Goal: Information Seeking & Learning: Learn about a topic

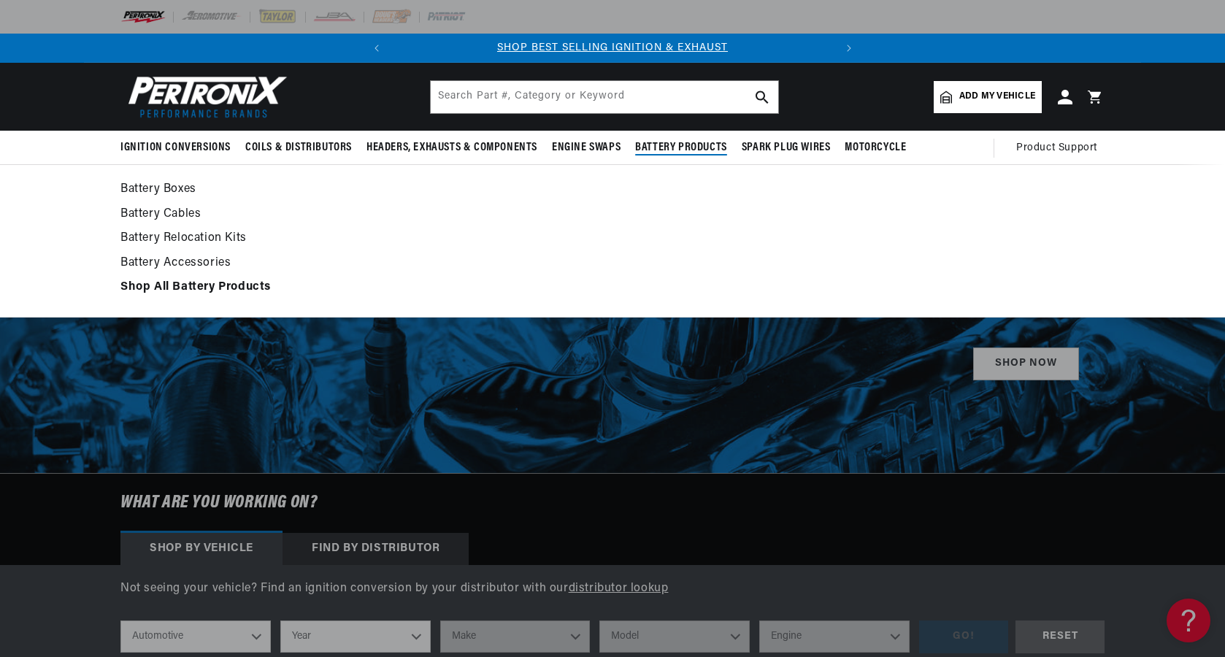
click at [393, 232] on link "Battery Relocation Kits" at bounding box center [612, 238] width 984 height 20
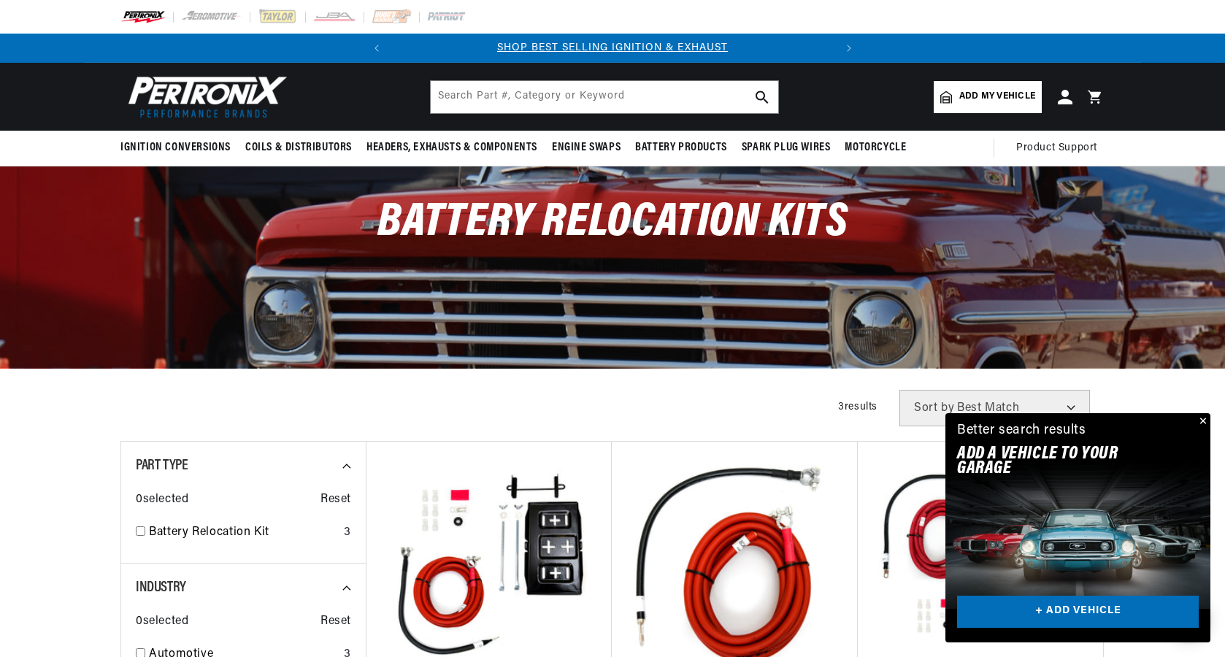
scroll to position [0, 442]
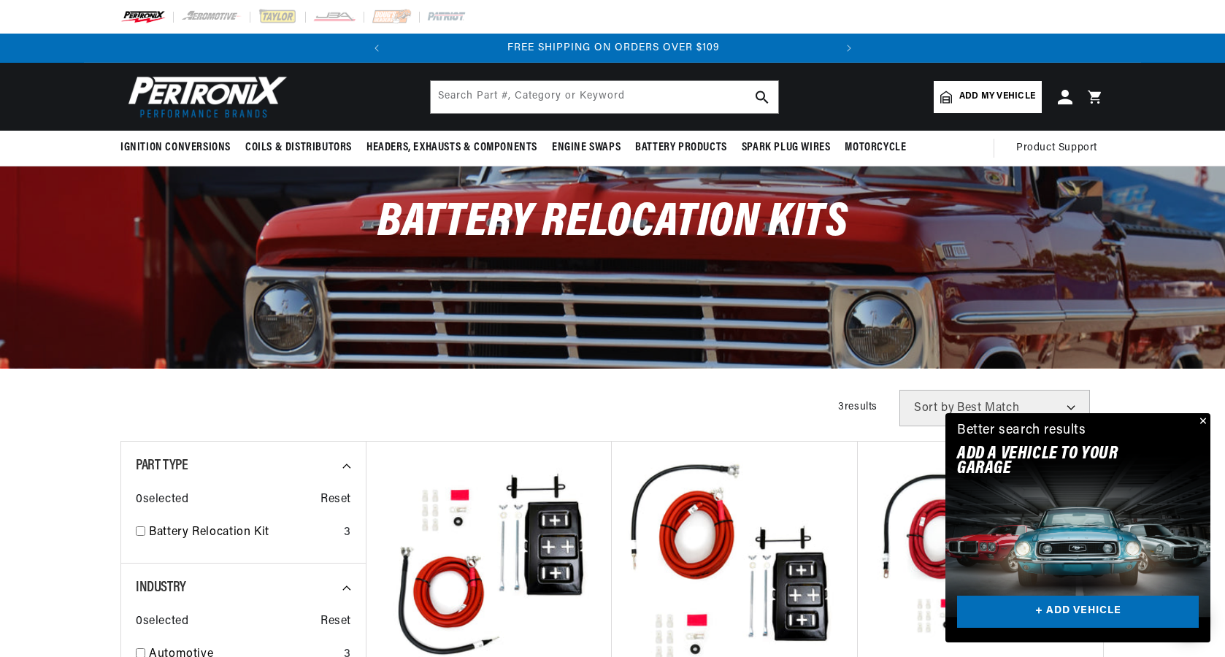
click at [1068, 614] on link "+ ADD VEHICLE" at bounding box center [1078, 611] width 242 height 33
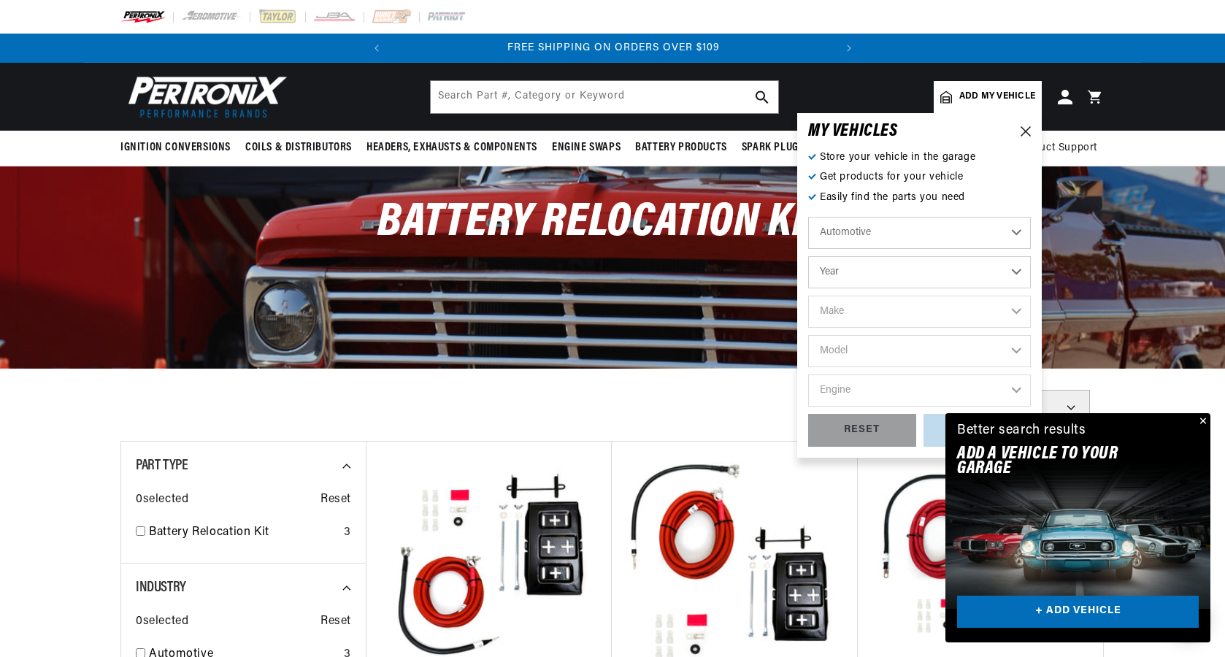
scroll to position [0, 0]
select select "1967"
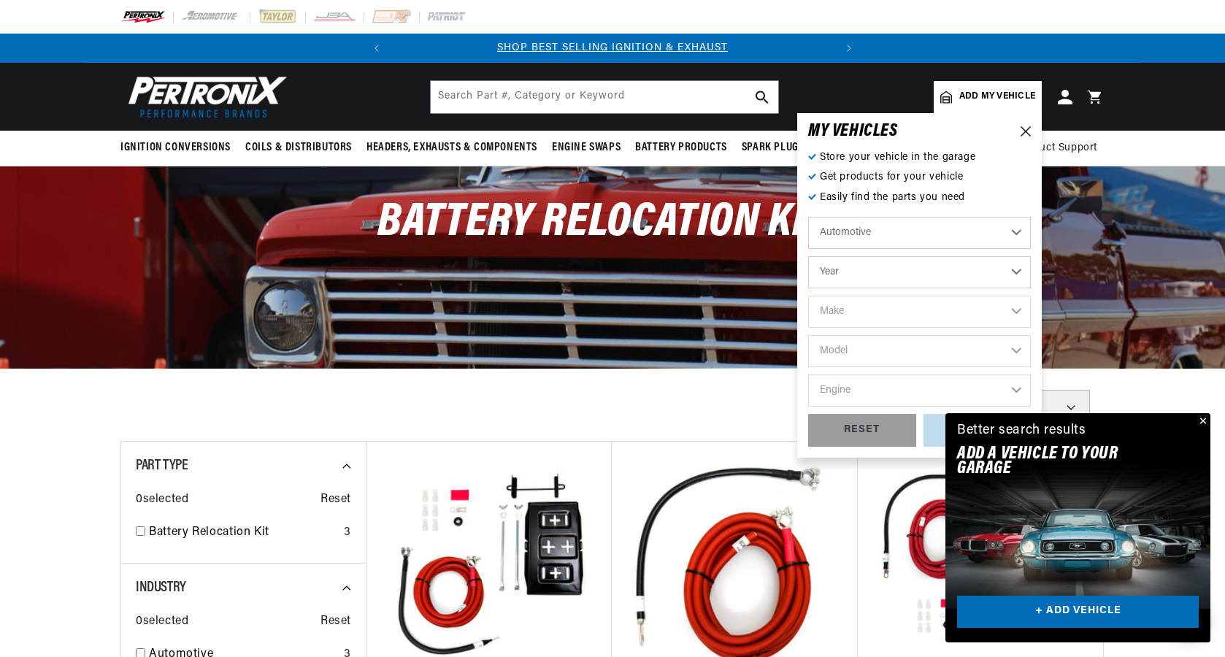
select select "1967"
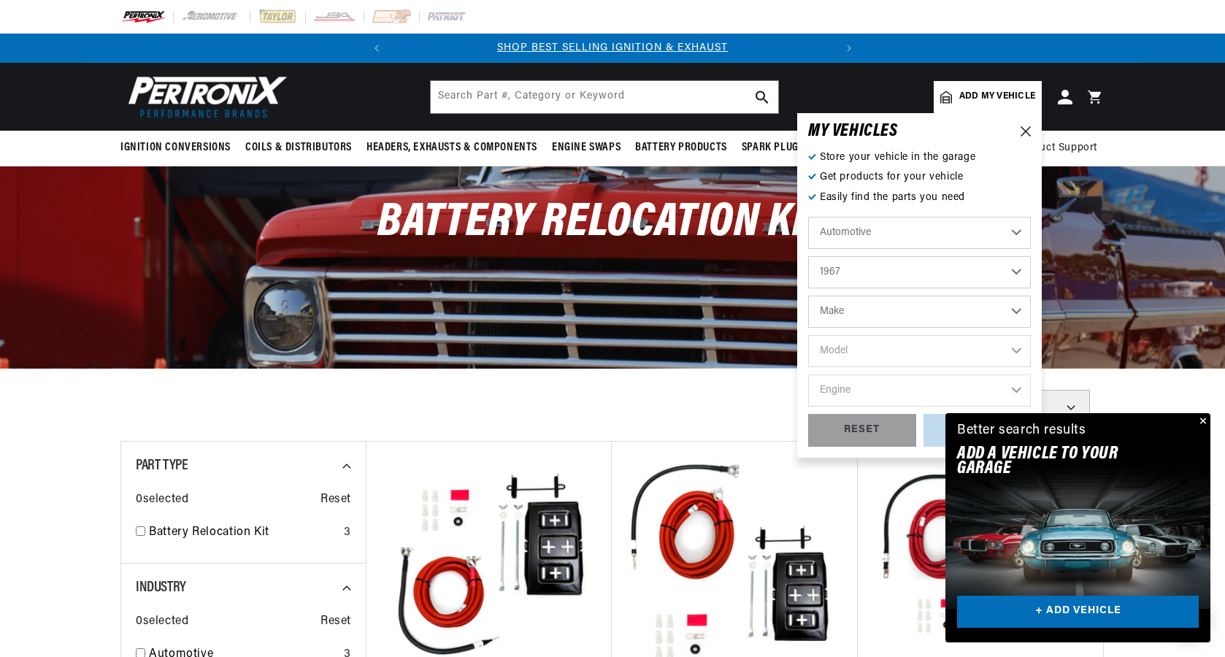
select select "Nissan"
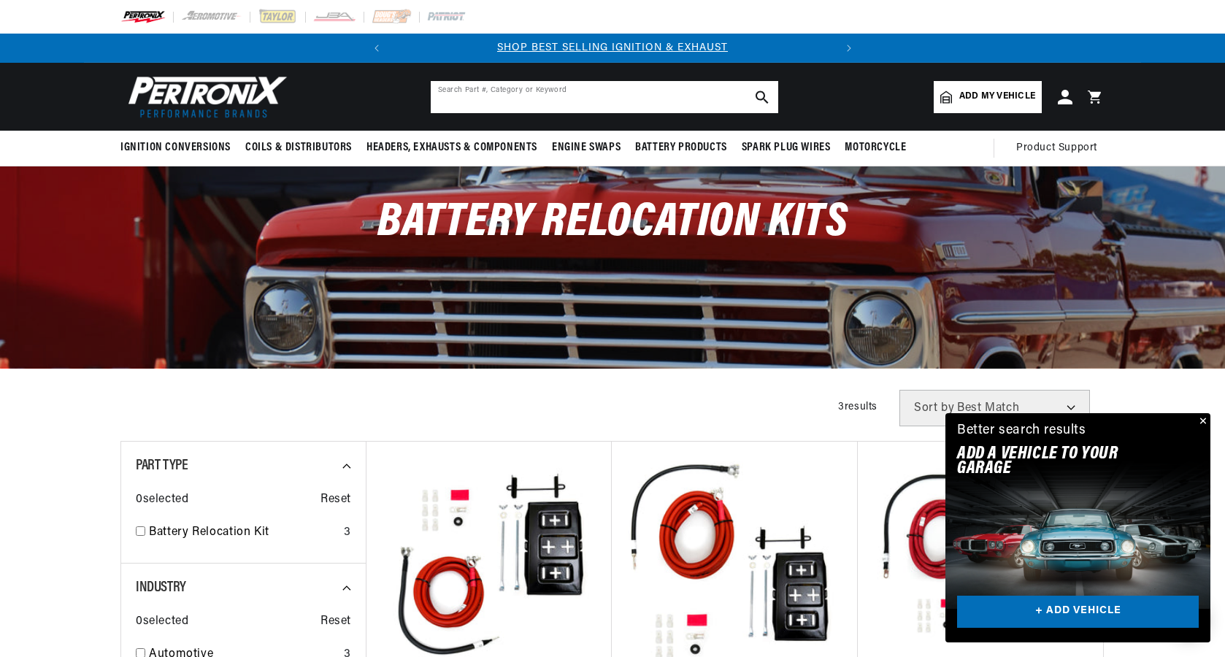
click at [545, 98] on input "text" at bounding box center [604, 97] width 347 height 32
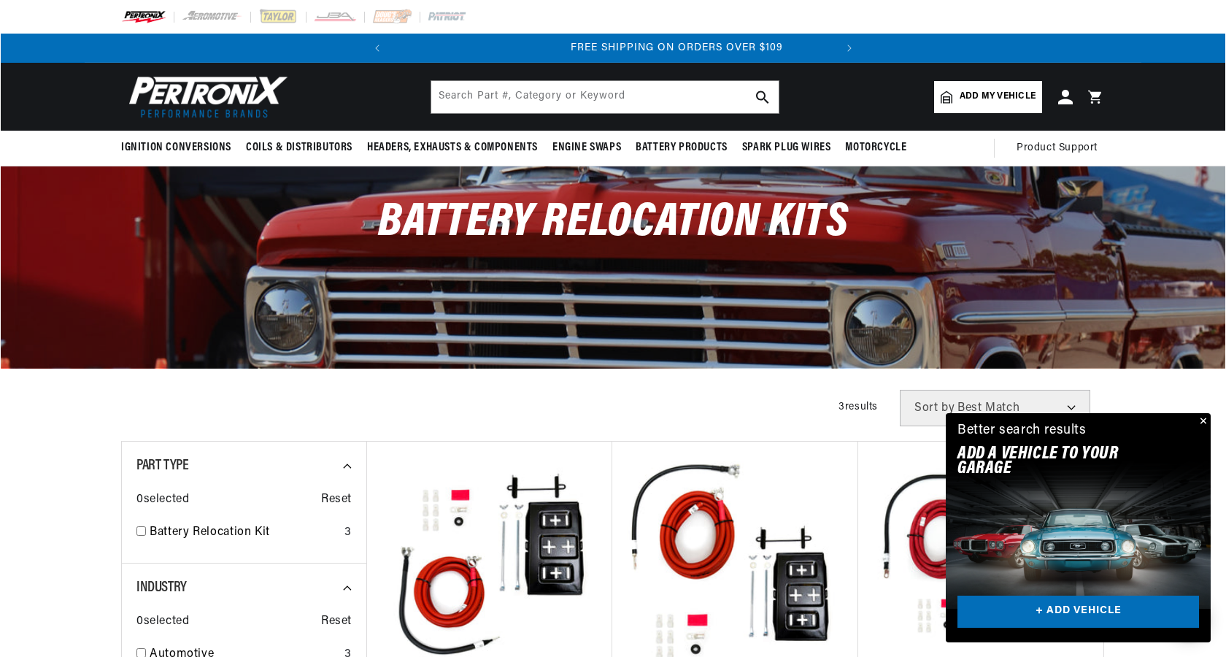
scroll to position [0, 442]
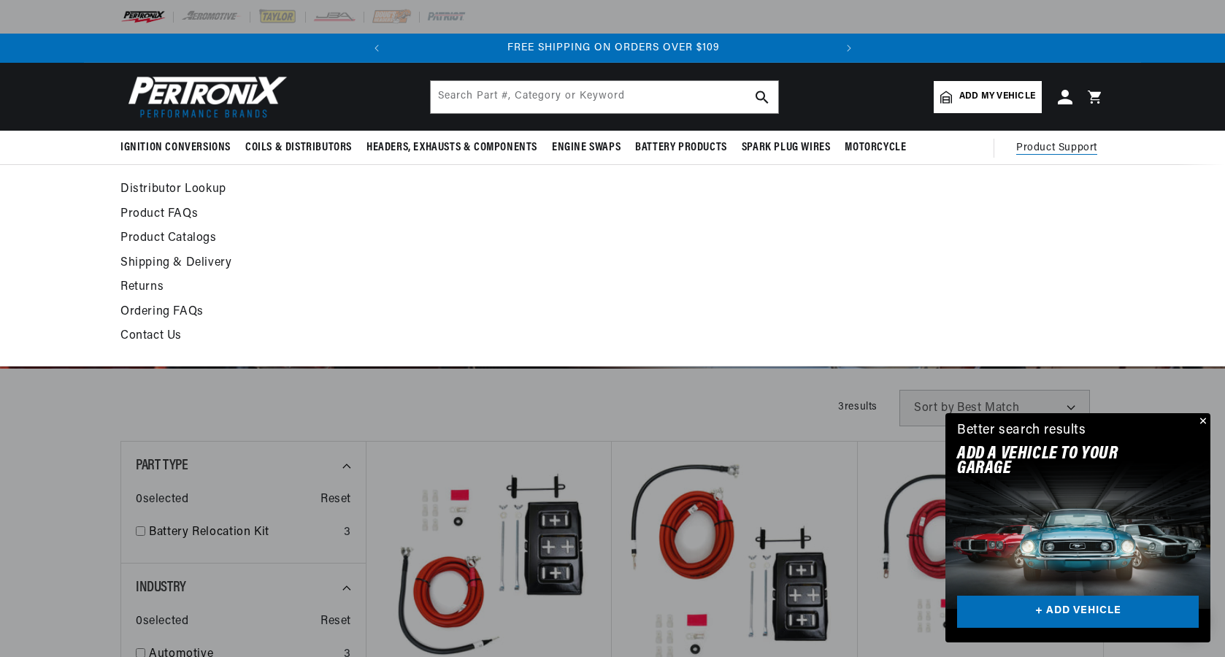
click at [1053, 153] on span "Product Support" at bounding box center [1056, 148] width 81 height 16
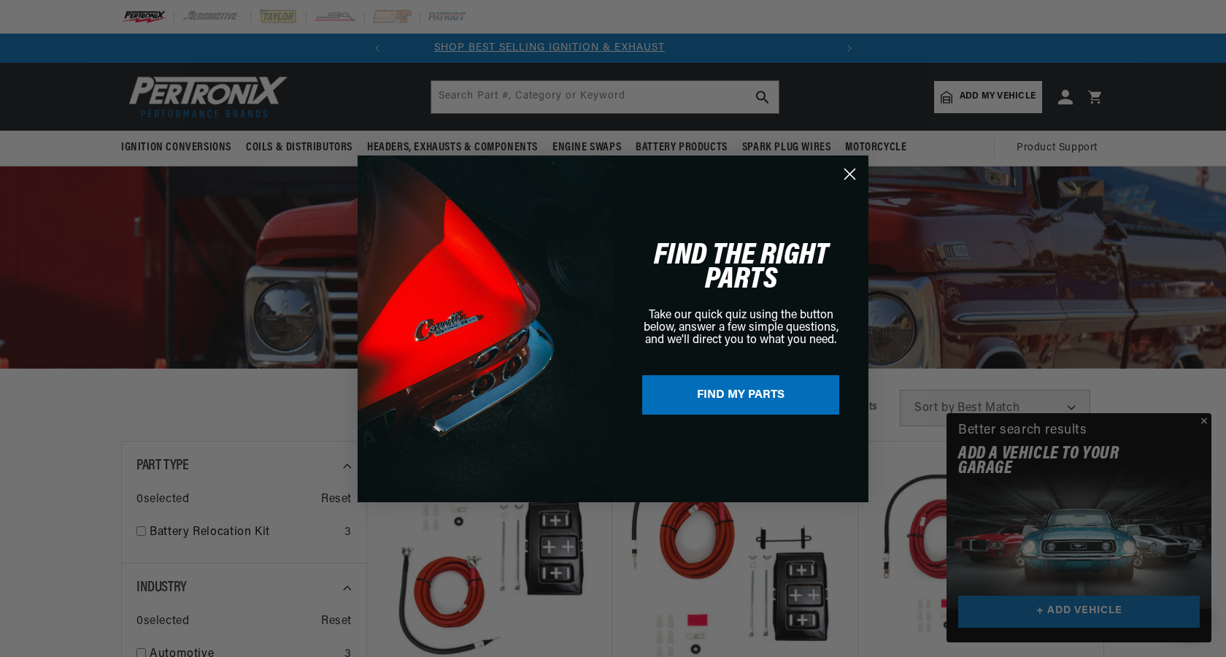
scroll to position [0, 0]
click at [726, 406] on button "FIND MY PARTS" at bounding box center [740, 394] width 197 height 39
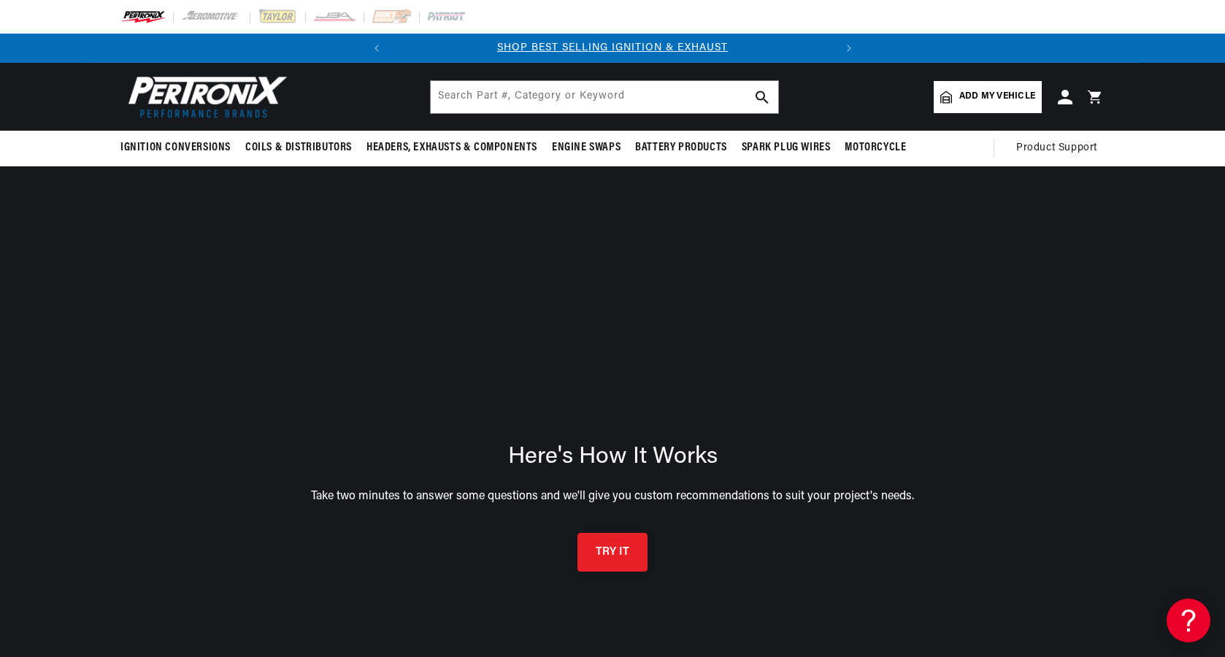
click at [612, 559] on button "TRY IT" at bounding box center [612, 552] width 70 height 39
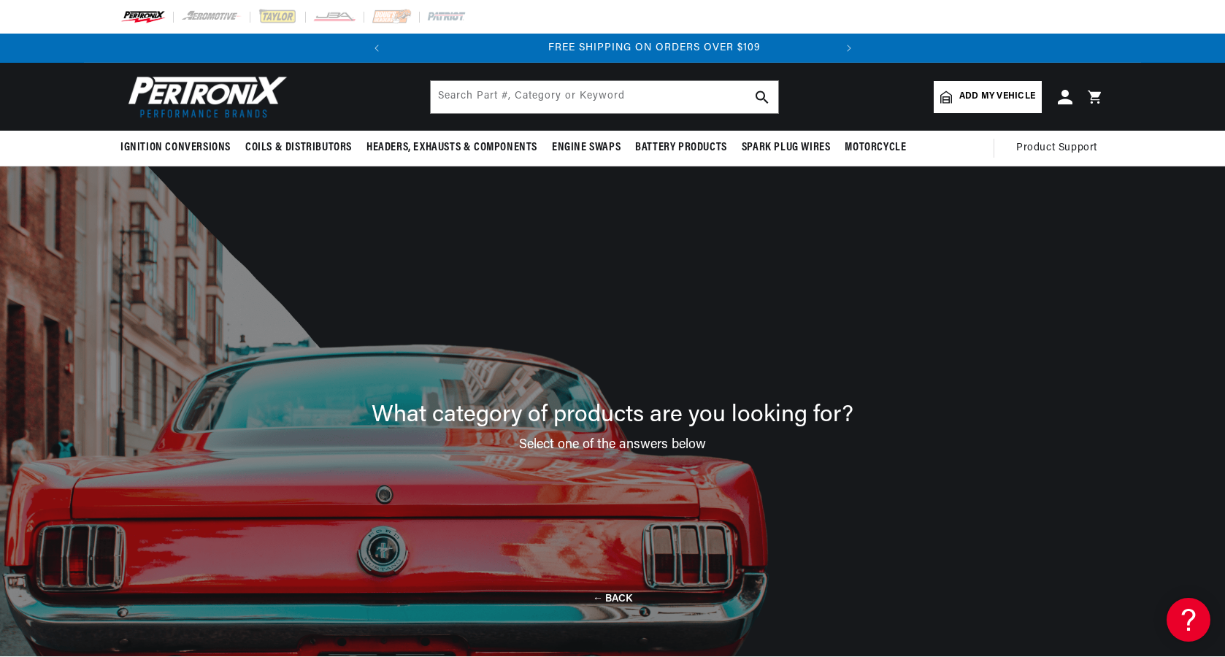
scroll to position [0, 442]
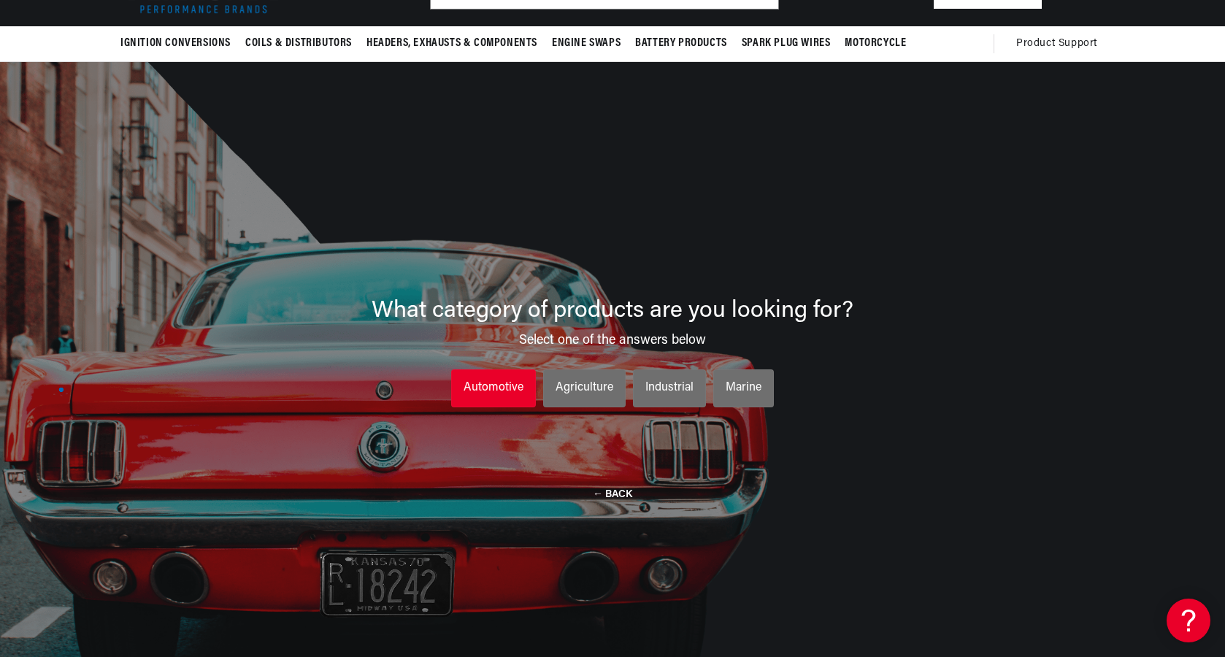
click at [470, 383] on div "Automotive" at bounding box center [493, 388] width 60 height 19
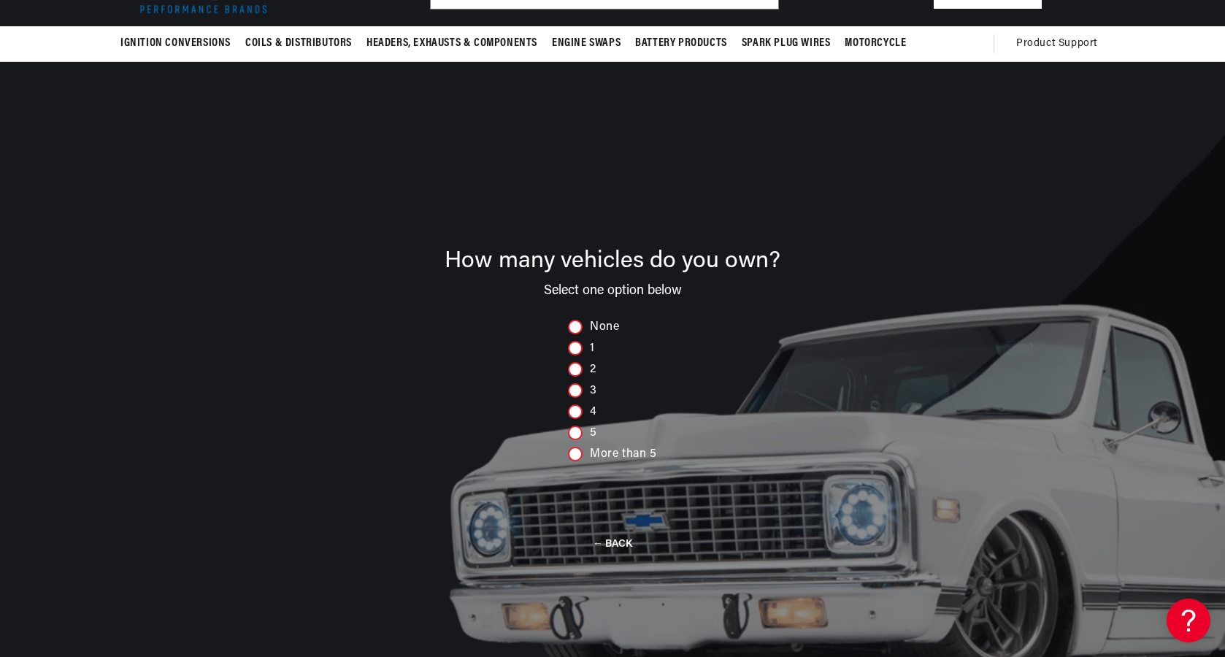
click at [573, 396] on div at bounding box center [575, 390] width 15 height 15
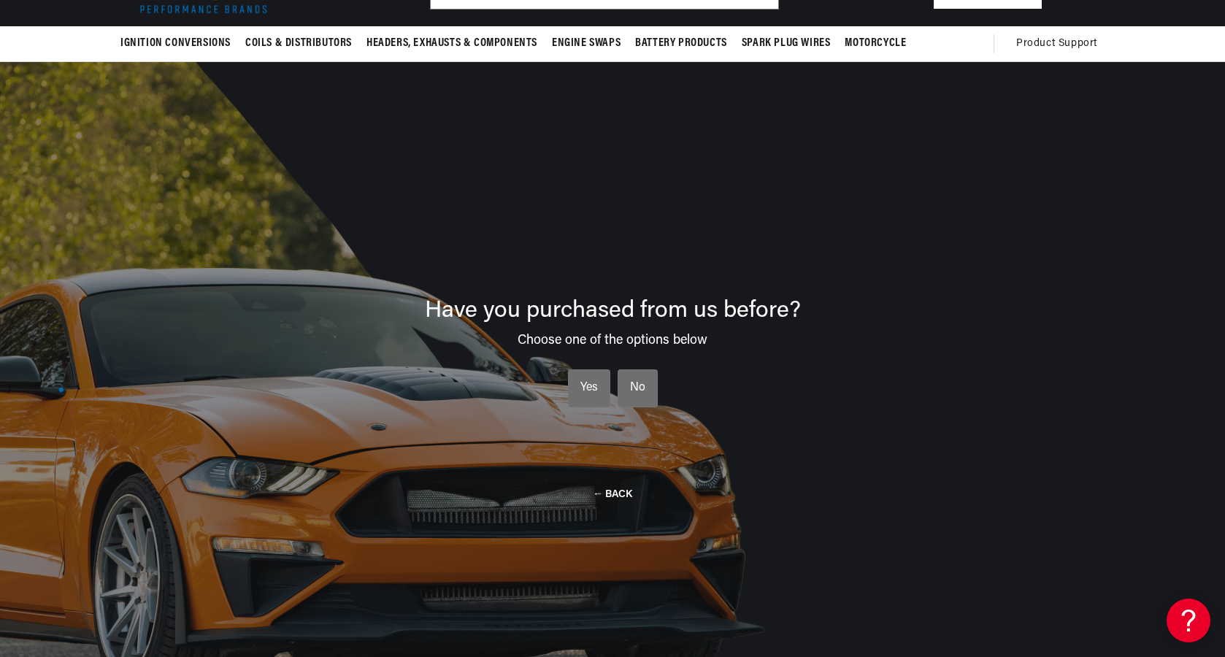
scroll to position [0, 0]
click at [586, 394] on div "Yes" at bounding box center [589, 388] width 18 height 19
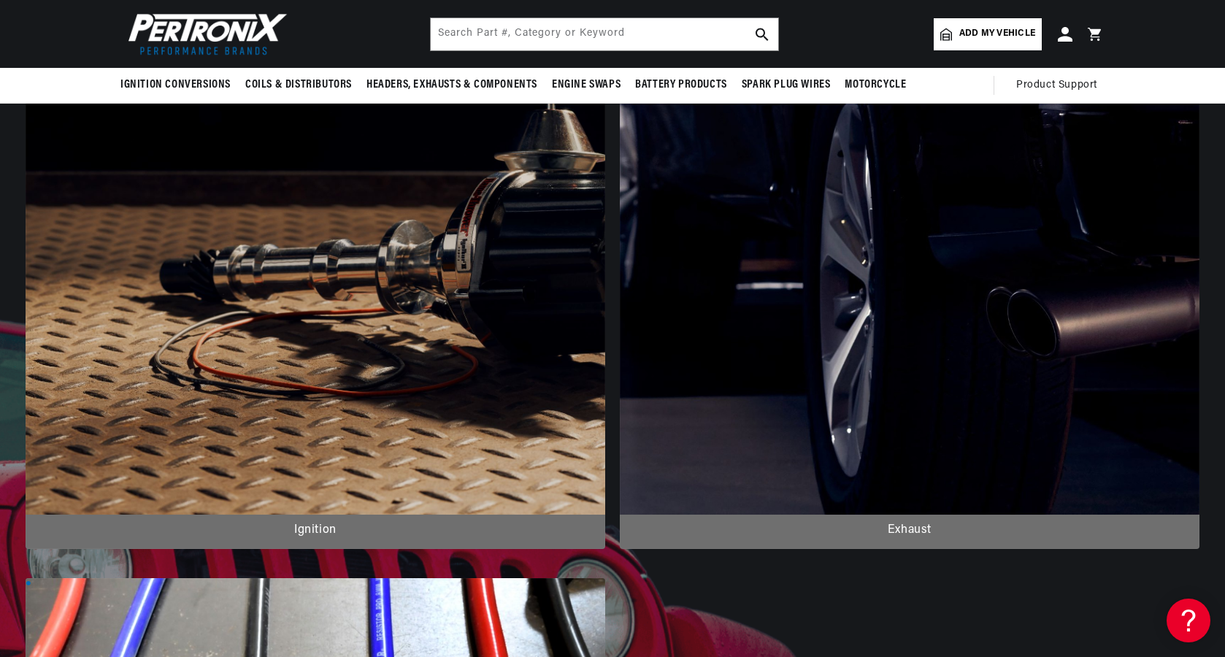
scroll to position [363, 0]
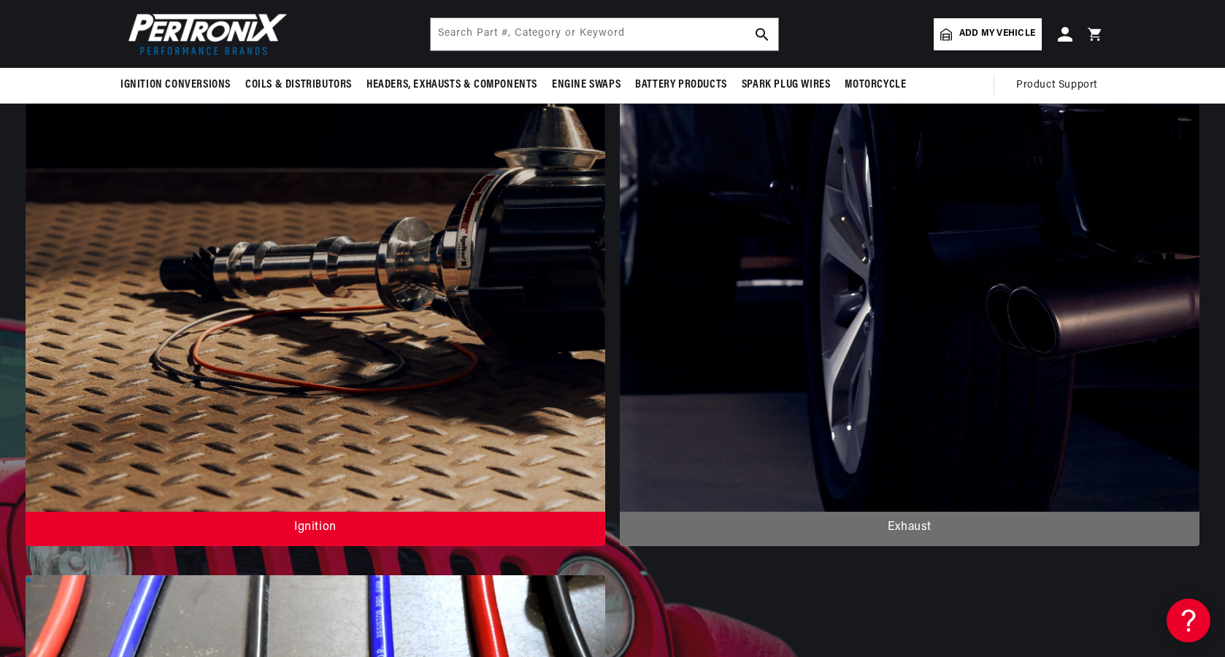
click at [215, 348] on div at bounding box center [315, 239] width 579 height 614
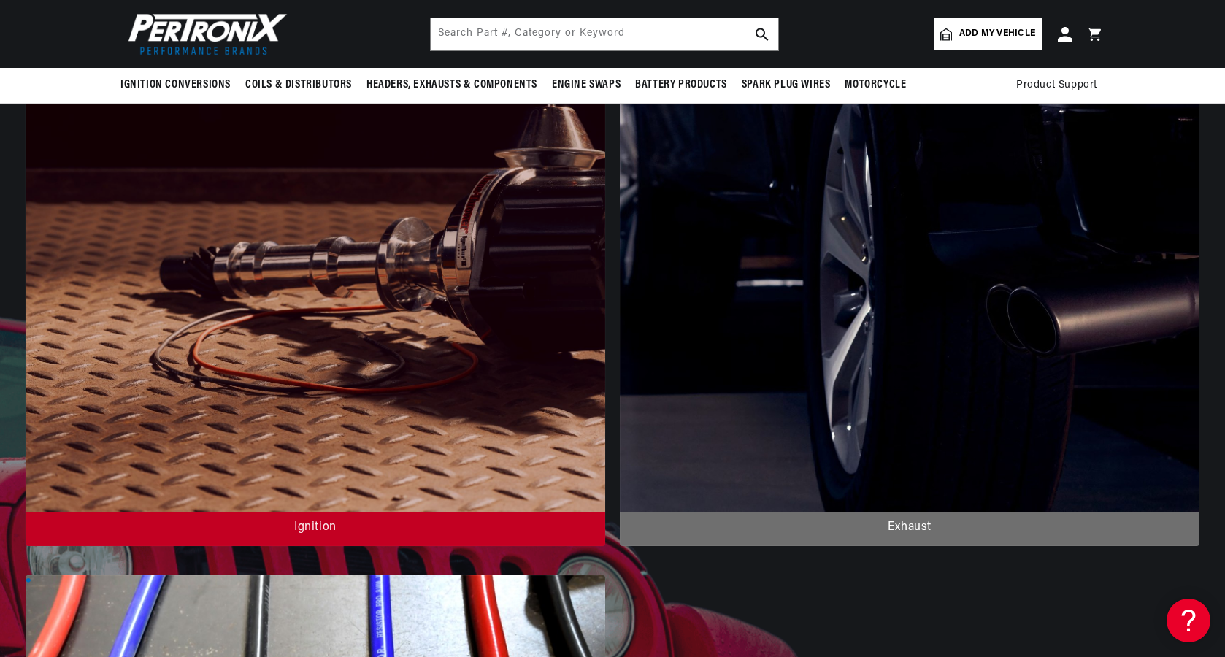
scroll to position [0, 0]
click at [214, 288] on div at bounding box center [315, 239] width 579 height 614
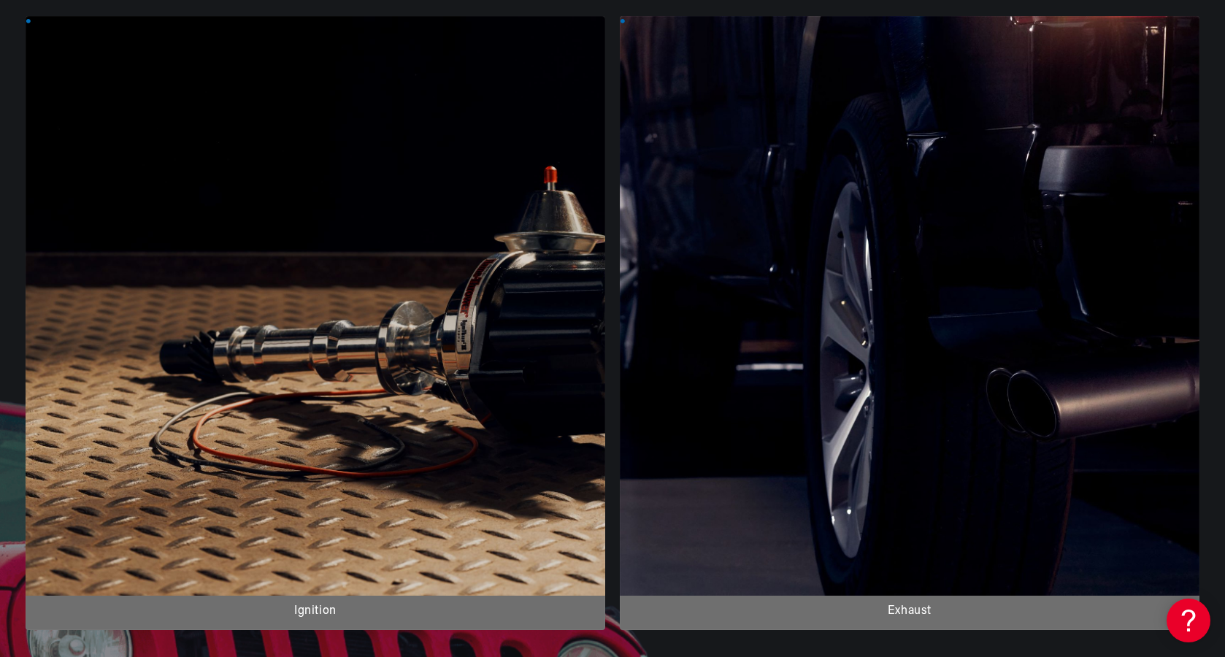
scroll to position [280, 0]
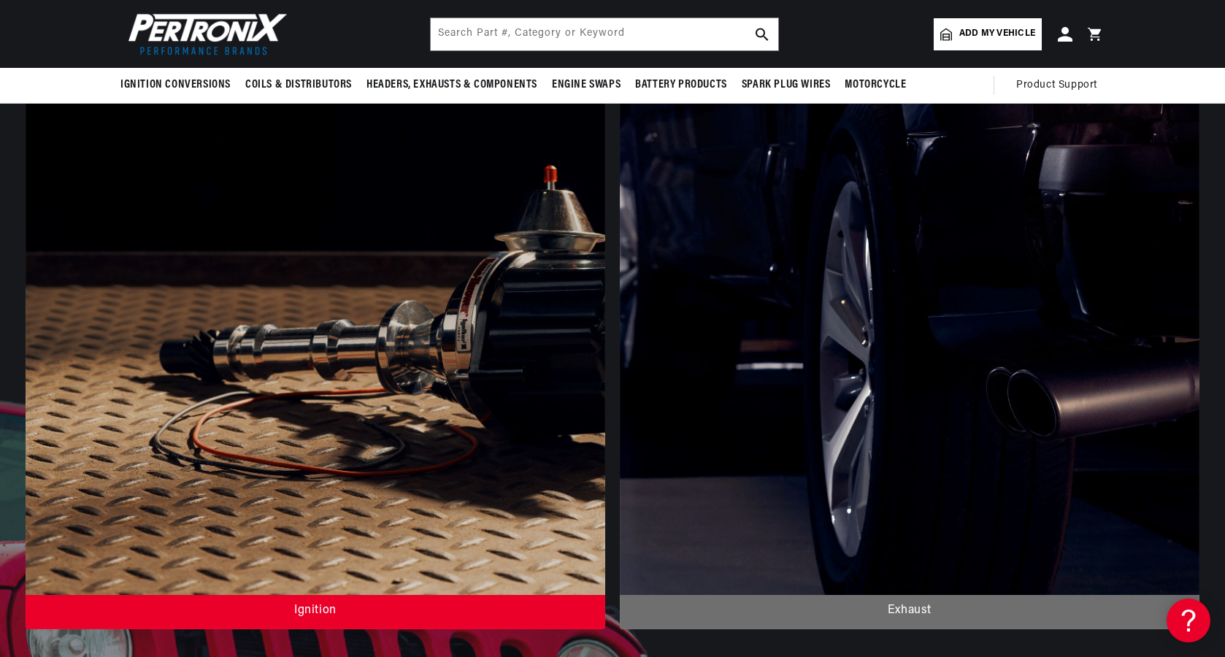
click at [228, 419] on div at bounding box center [315, 322] width 579 height 614
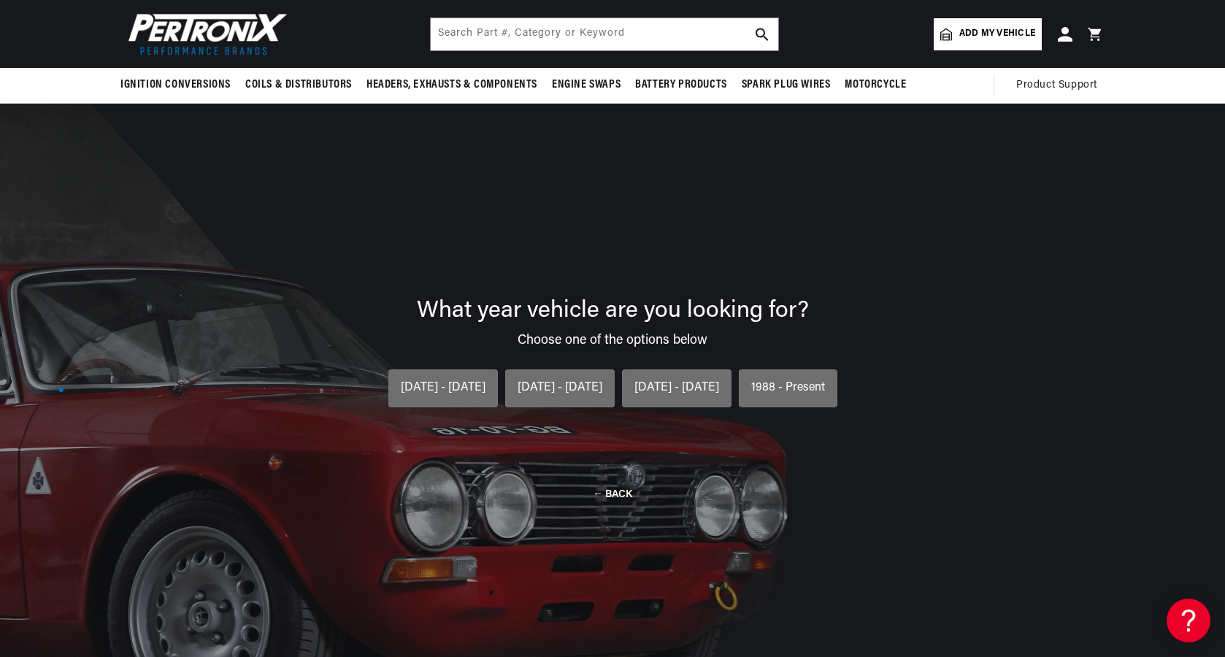
scroll to position [0, 442]
click at [558, 398] on li "1954 - 1974 1954 - 1974 1954 - 1974" at bounding box center [559, 388] width 109 height 38
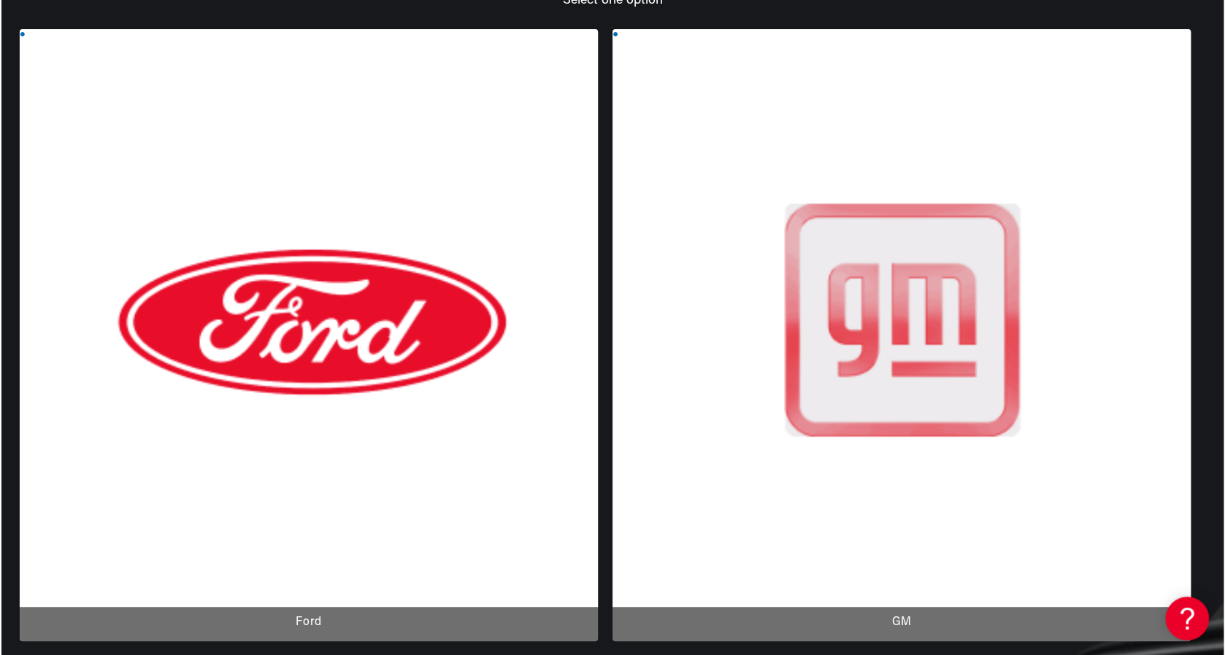
scroll to position [269, 0]
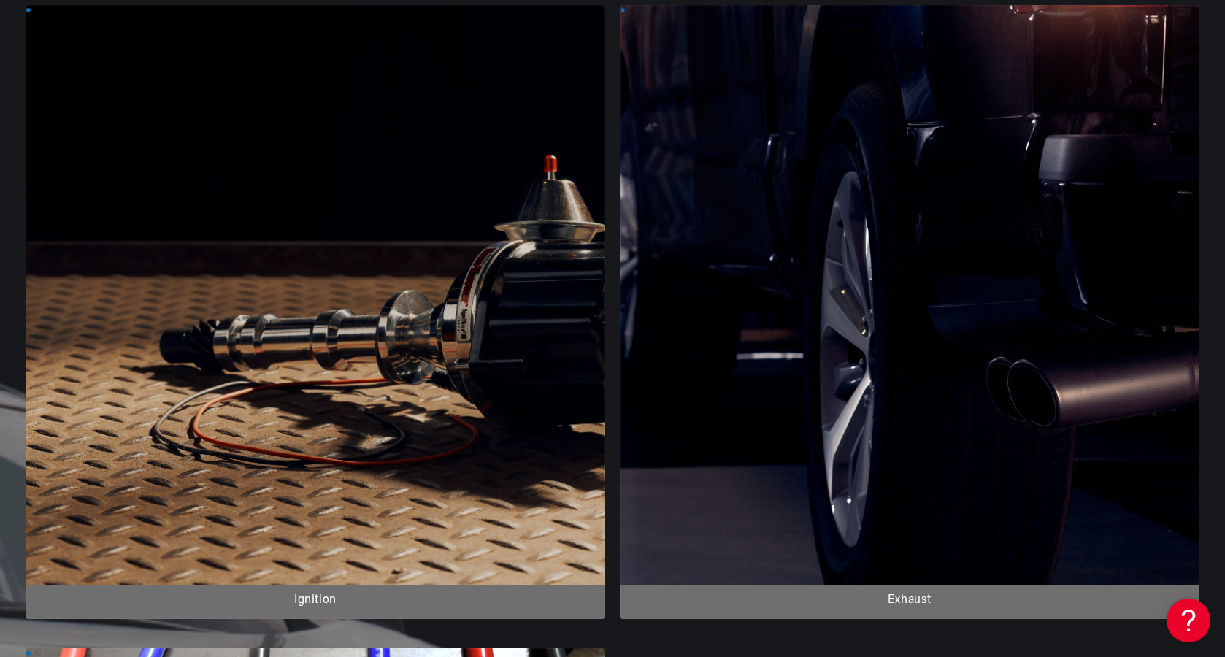
scroll to position [296, 0]
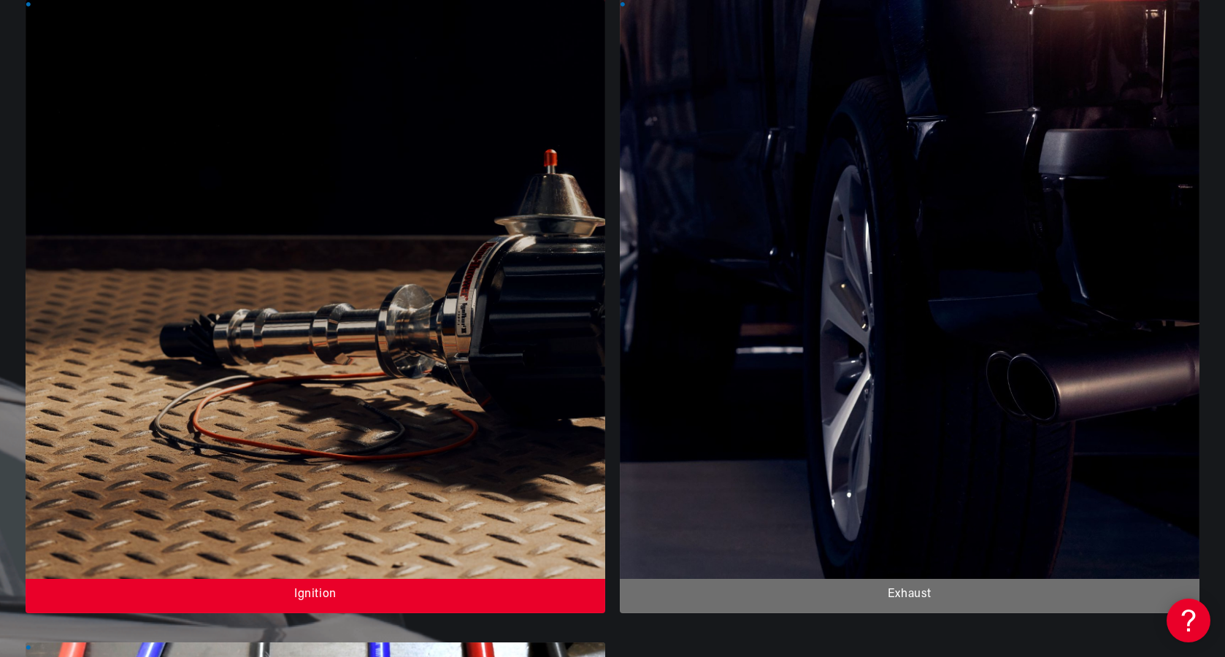
click at [274, 274] on div at bounding box center [315, 306] width 579 height 614
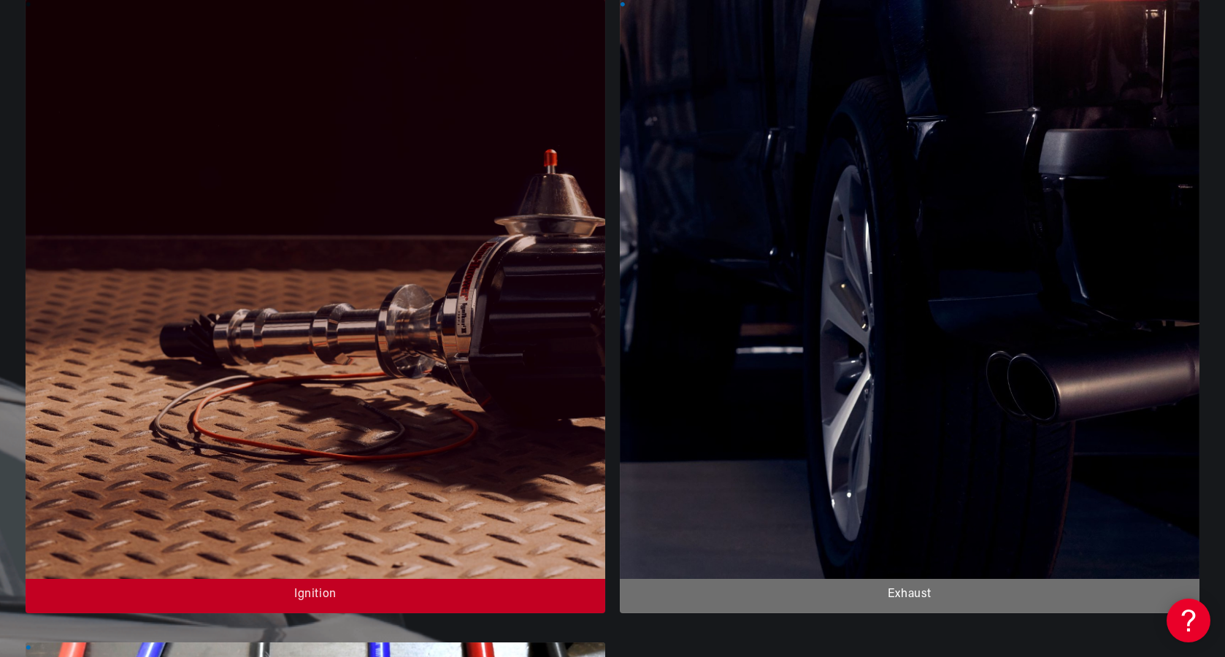
scroll to position [0, 0]
click at [243, 402] on div at bounding box center [315, 306] width 579 height 614
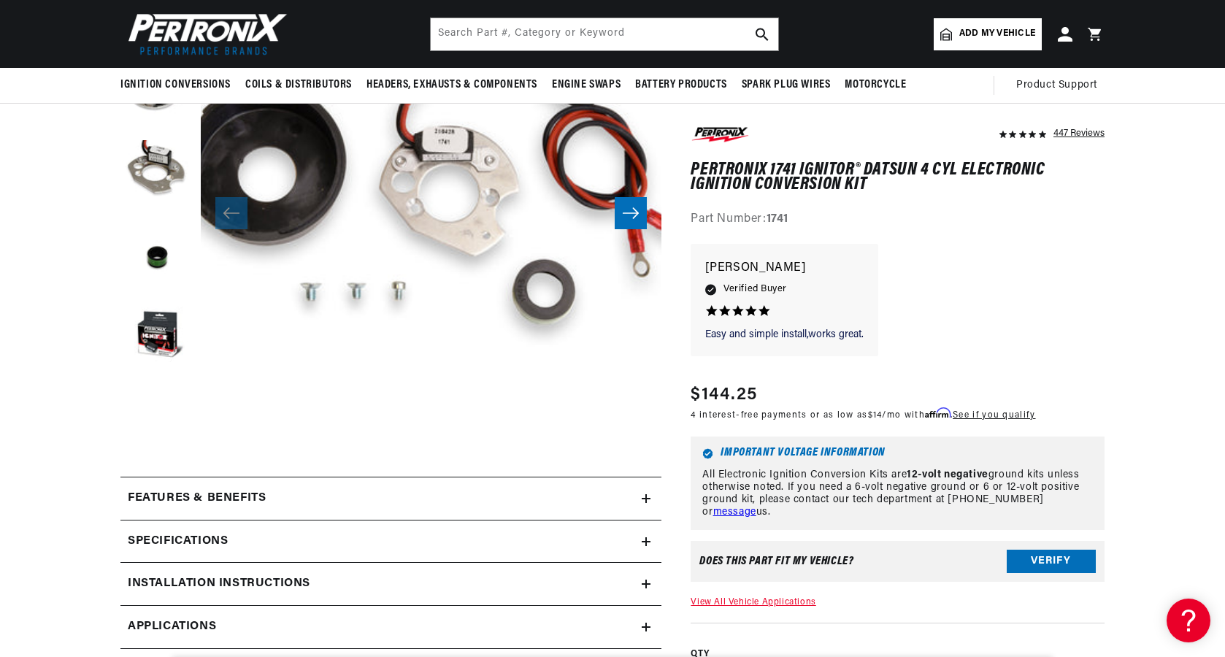
scroll to position [128, 0]
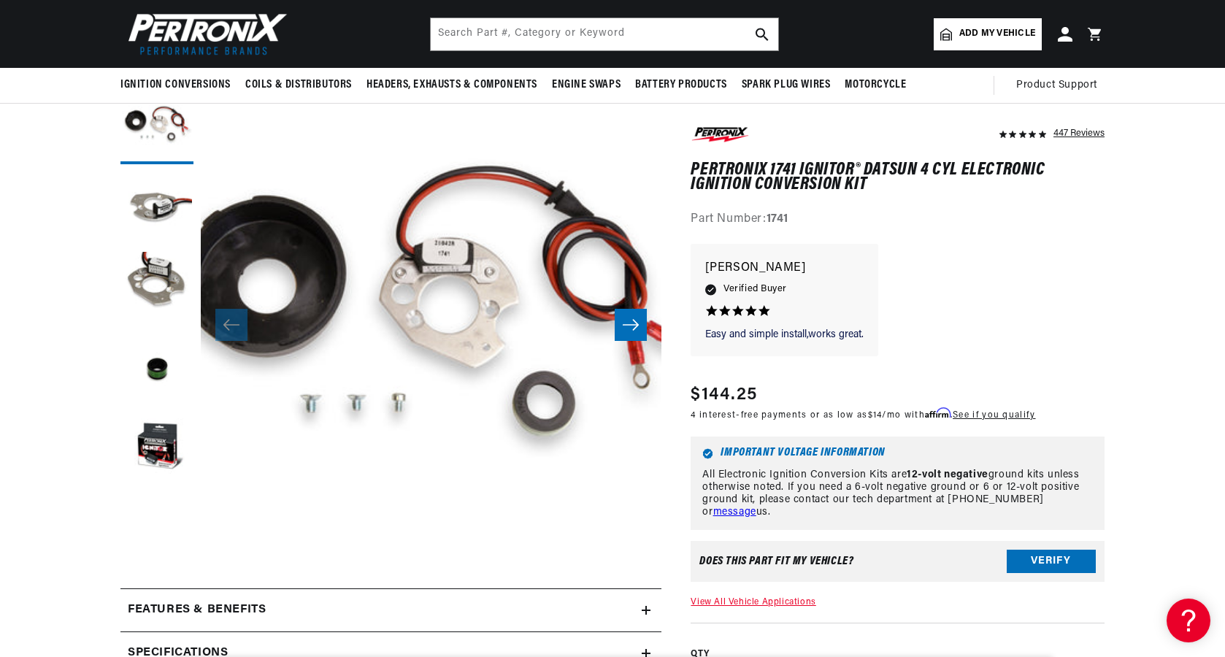
click at [634, 323] on icon "Slide right" at bounding box center [631, 324] width 18 height 15
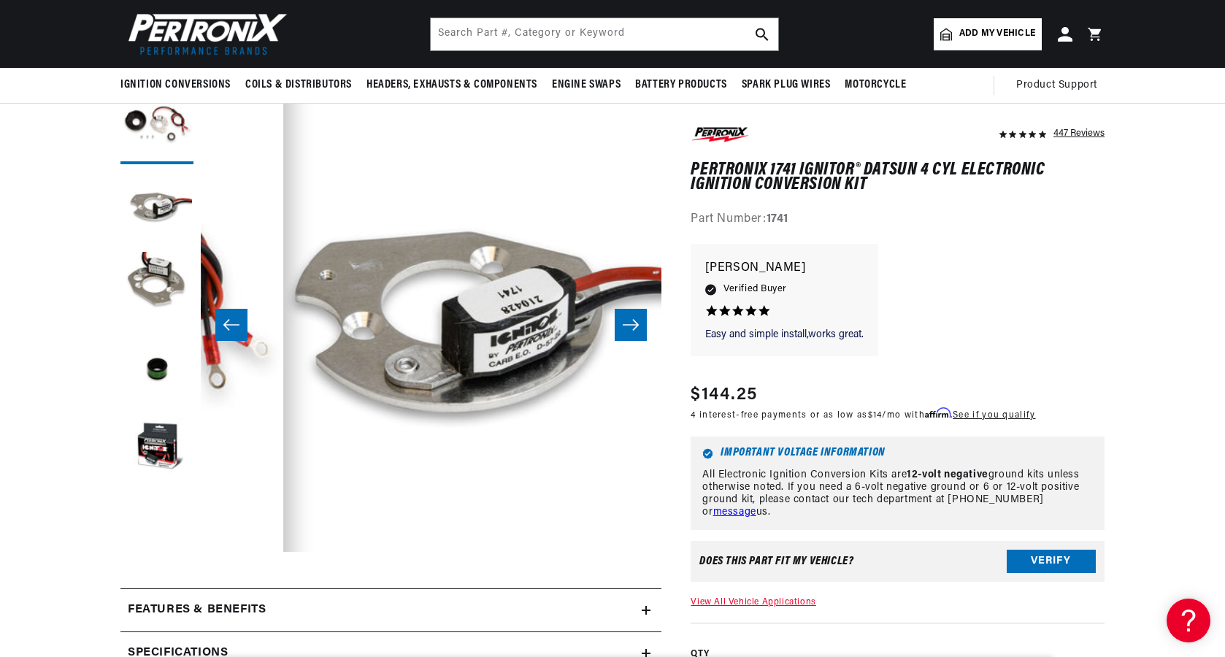
scroll to position [0, 460]
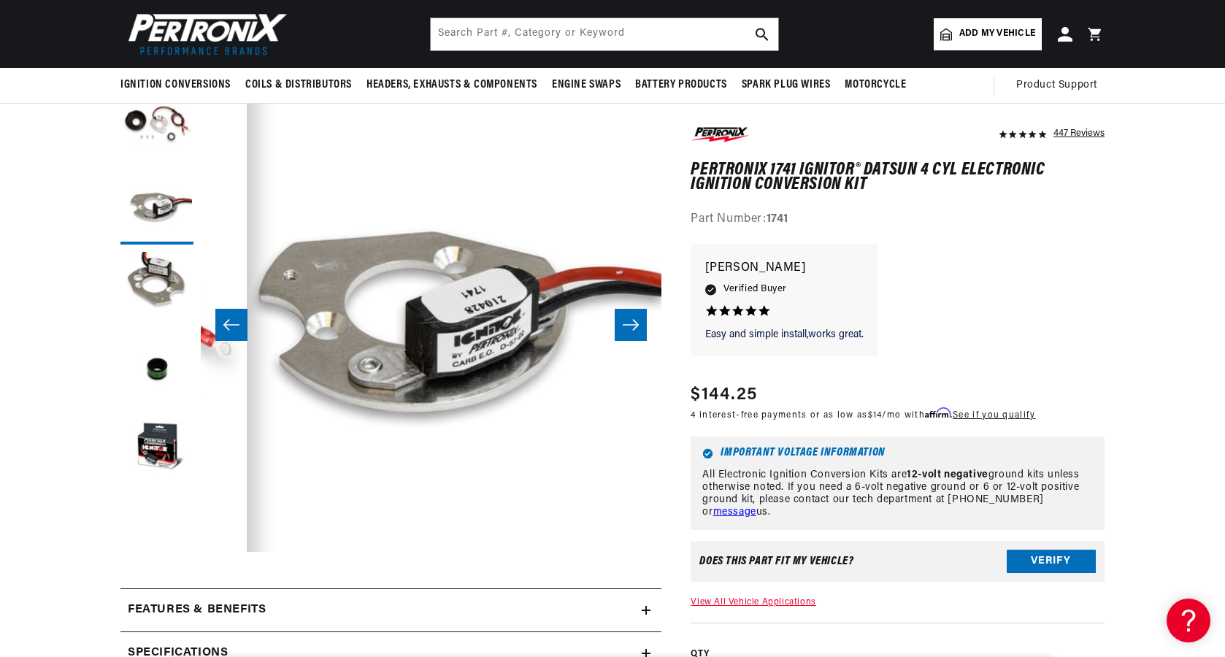
click at [634, 323] on icon "Slide right" at bounding box center [631, 324] width 18 height 15
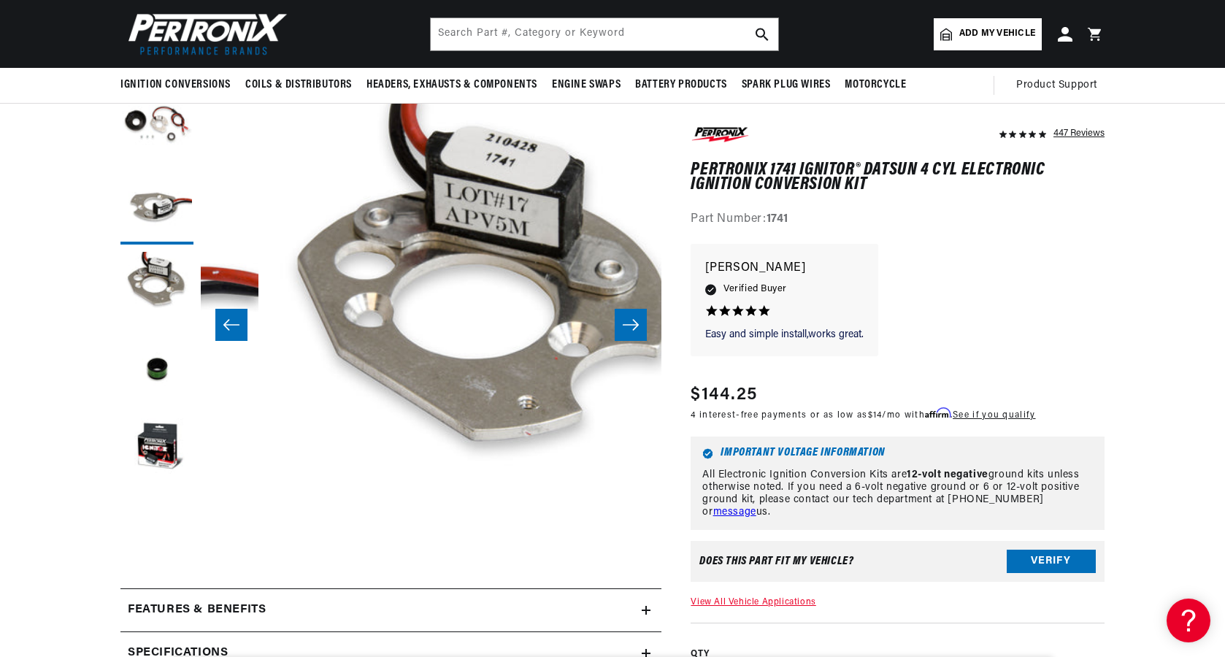
scroll to position [0, 922]
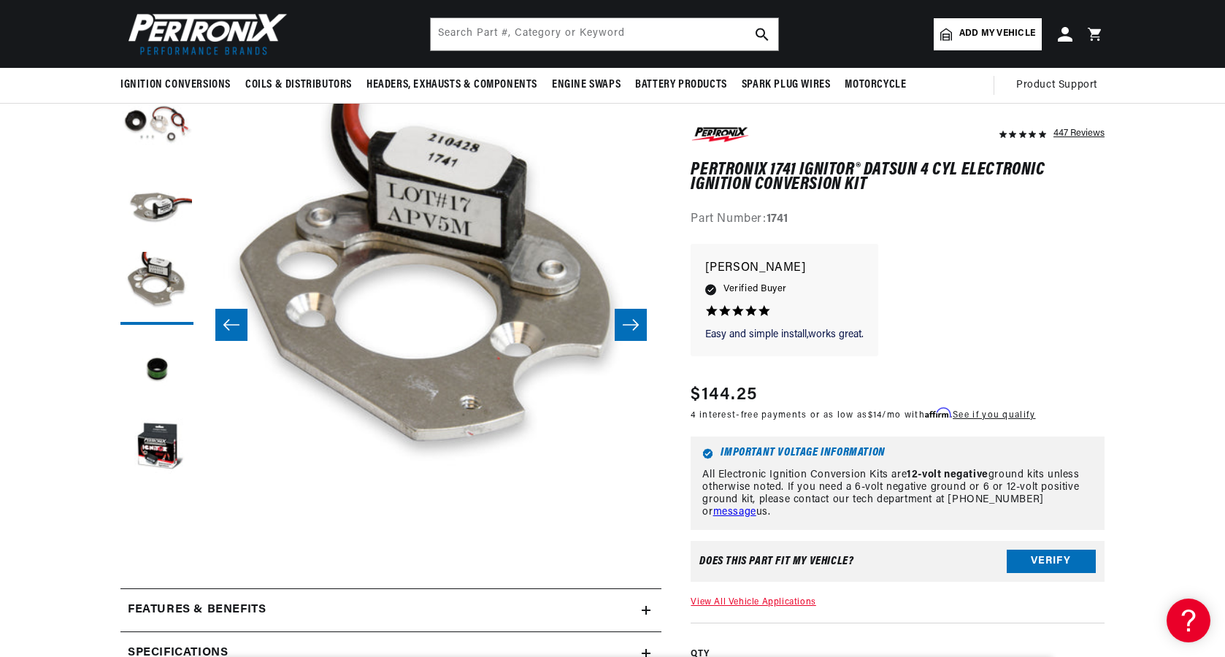
click at [634, 322] on icon "Slide right" at bounding box center [631, 324] width 18 height 15
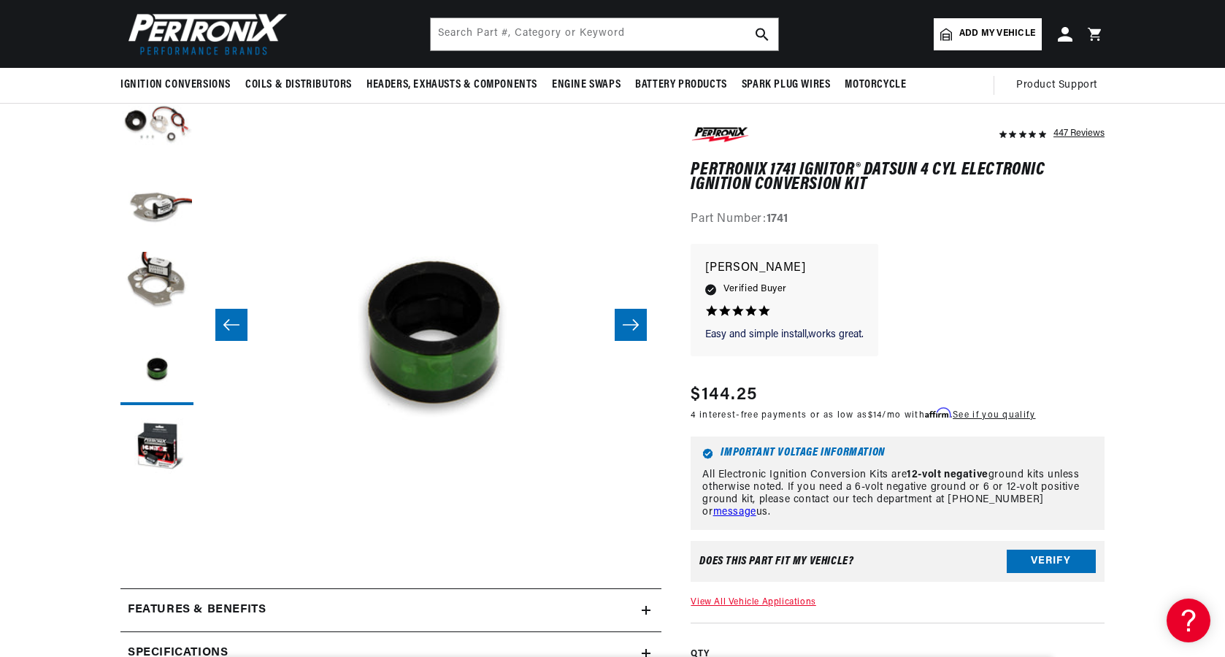
scroll to position [0, 442]
click at [634, 322] on icon "Slide right" at bounding box center [631, 324] width 18 height 15
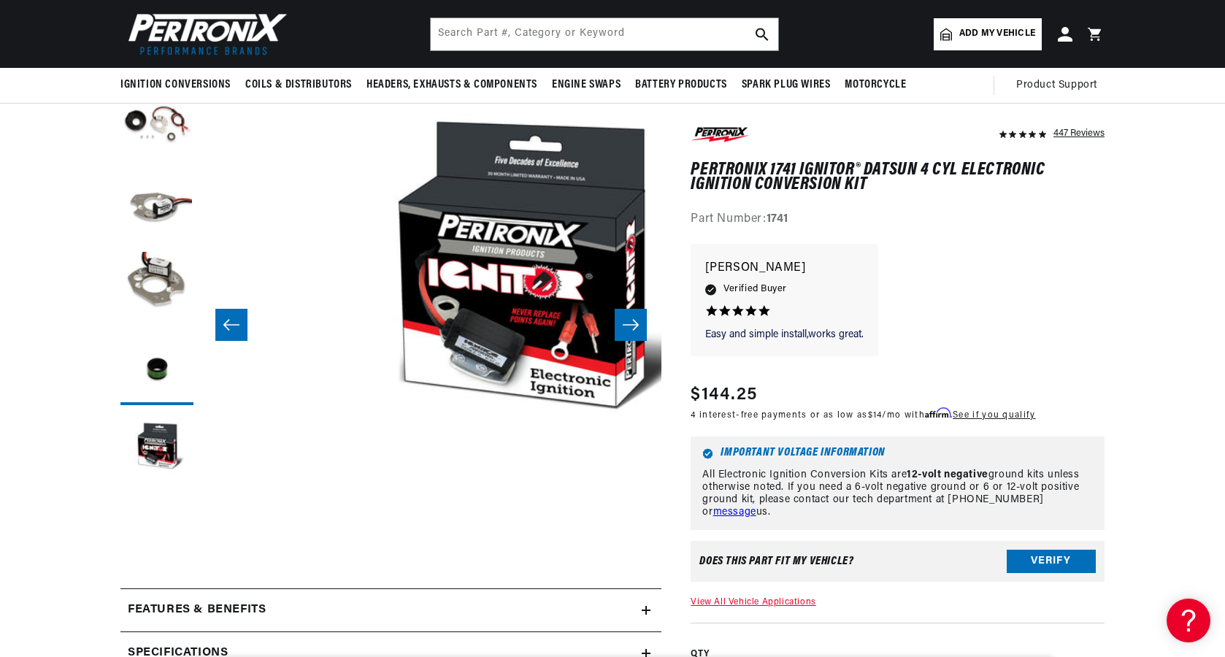
scroll to position [0, 1843]
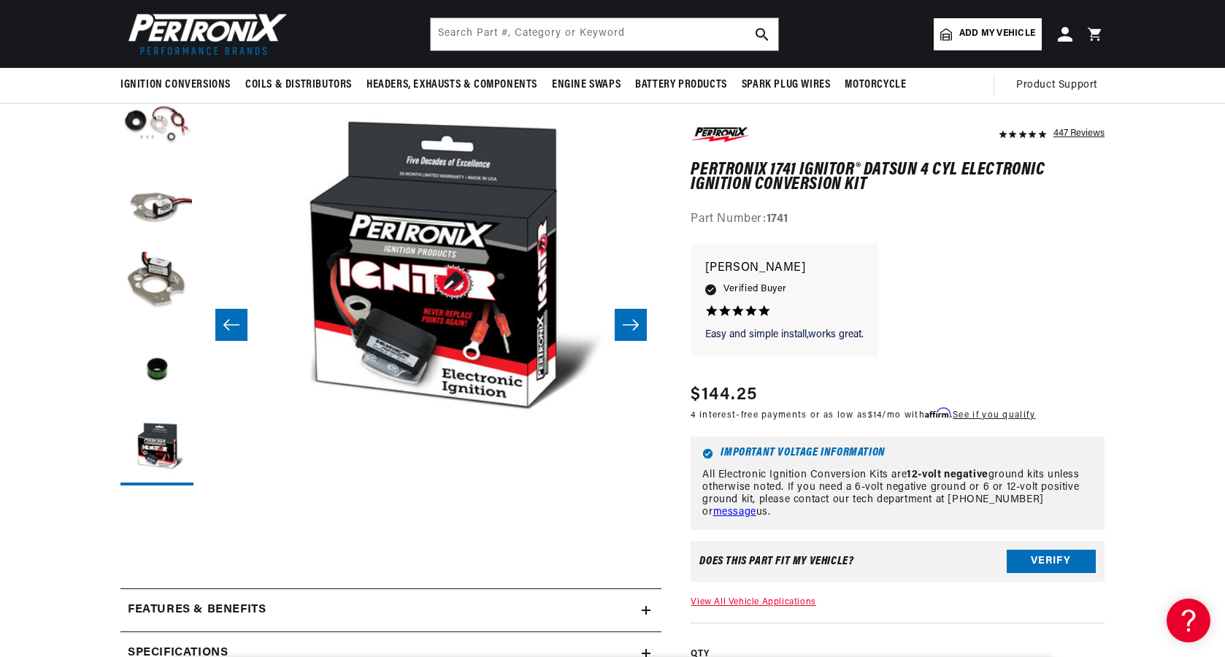
click at [634, 322] on icon "Slide right" at bounding box center [631, 324] width 18 height 15
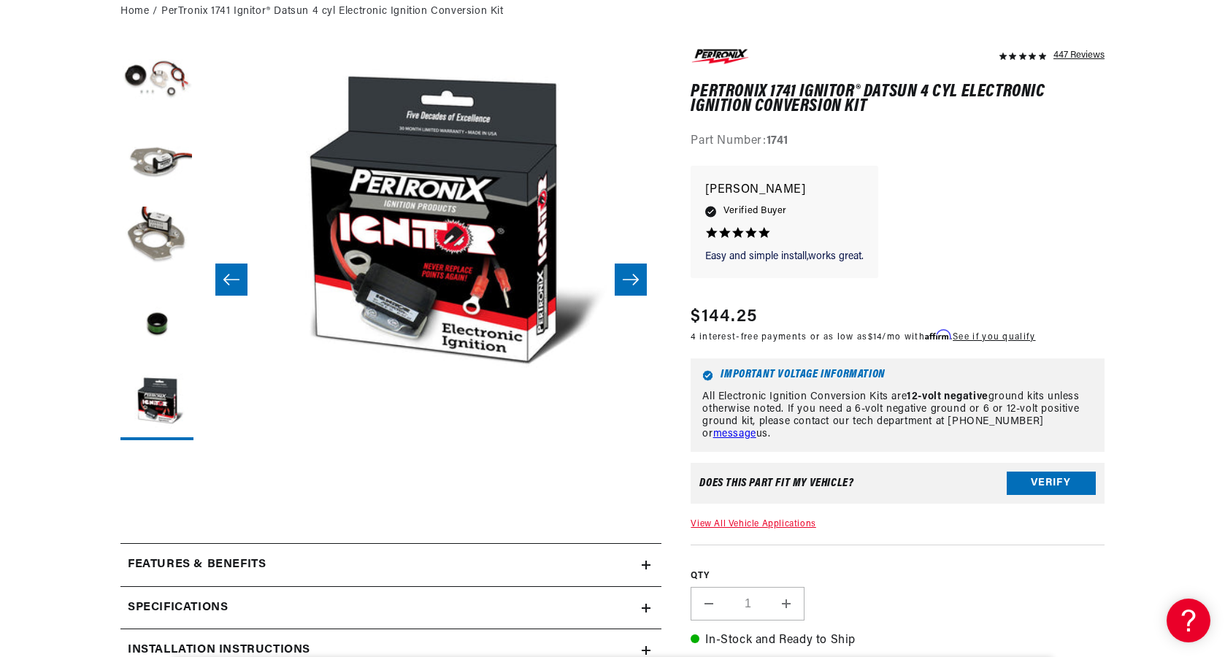
scroll to position [0, 442]
click at [1046, 478] on button "Verify" at bounding box center [1050, 482] width 89 height 23
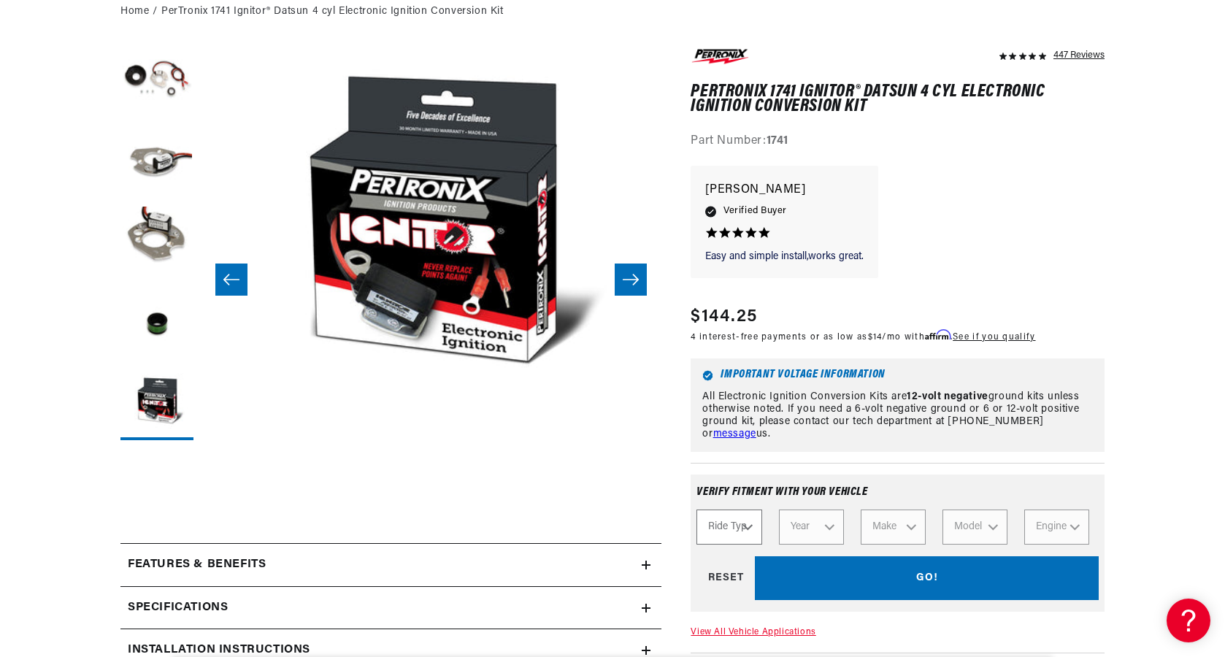
select select "Automotive"
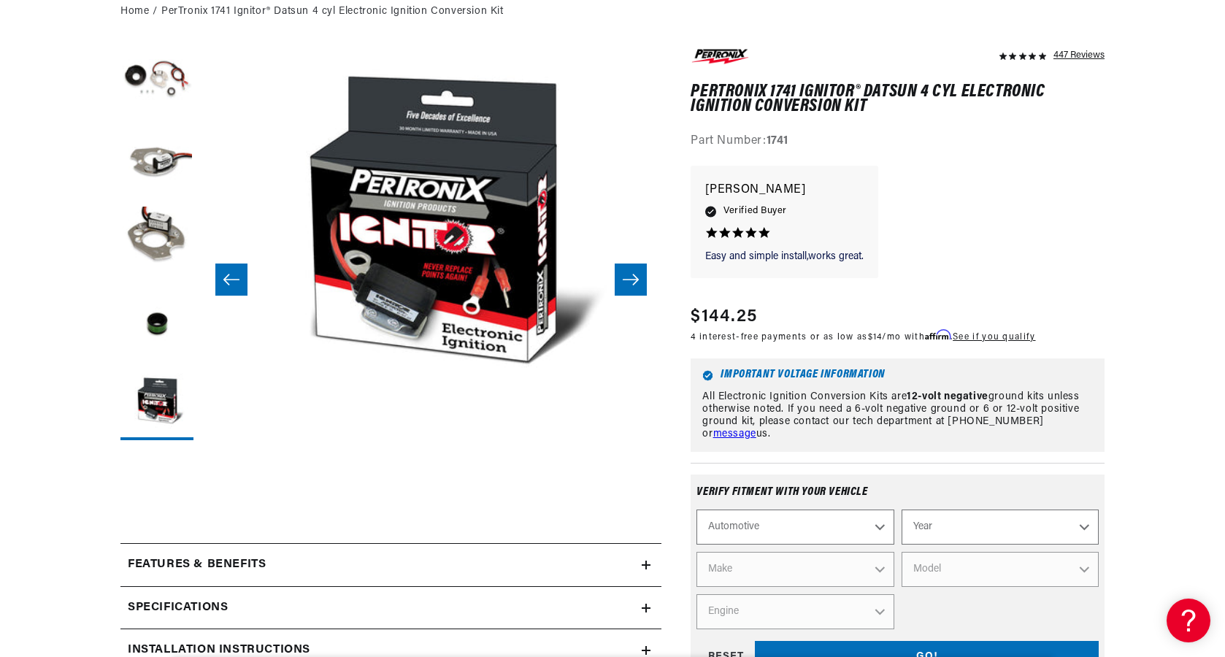
select select "1967"
select select "Nissan"
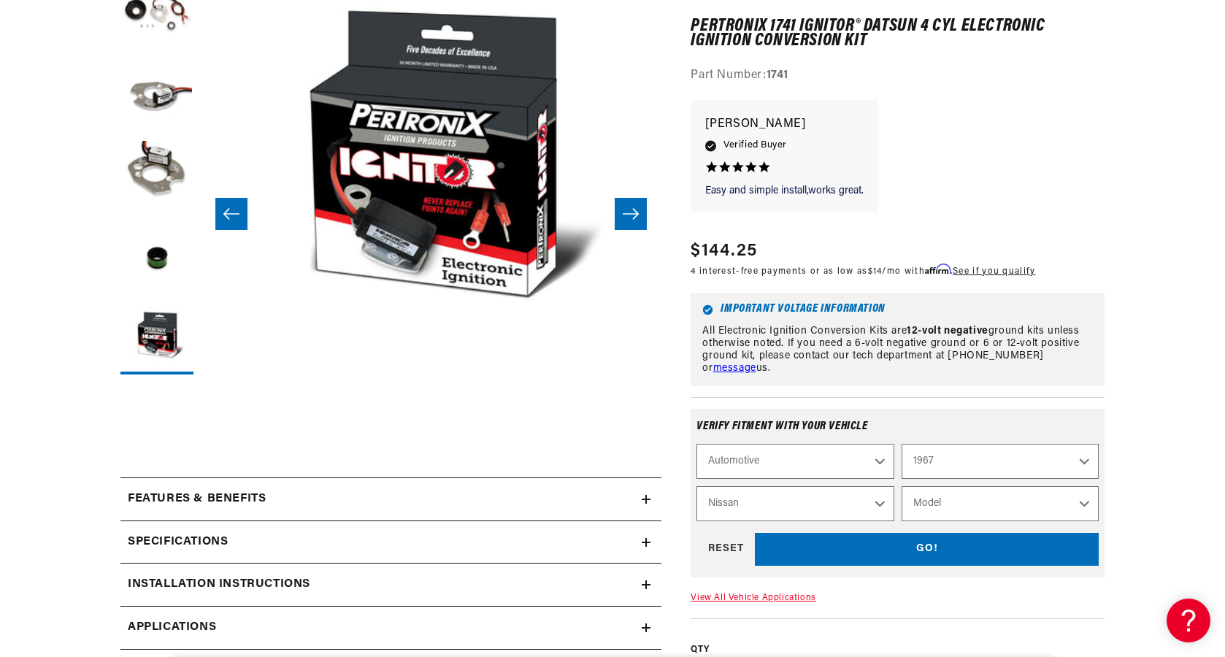
scroll to position [0, 442]
click at [898, 541] on div "GO! RESET" at bounding box center [897, 549] width 402 height 33
click at [931, 546] on div "GO! RESET" at bounding box center [897, 549] width 402 height 33
click at [930, 543] on div "GO! RESET" at bounding box center [897, 549] width 402 height 33
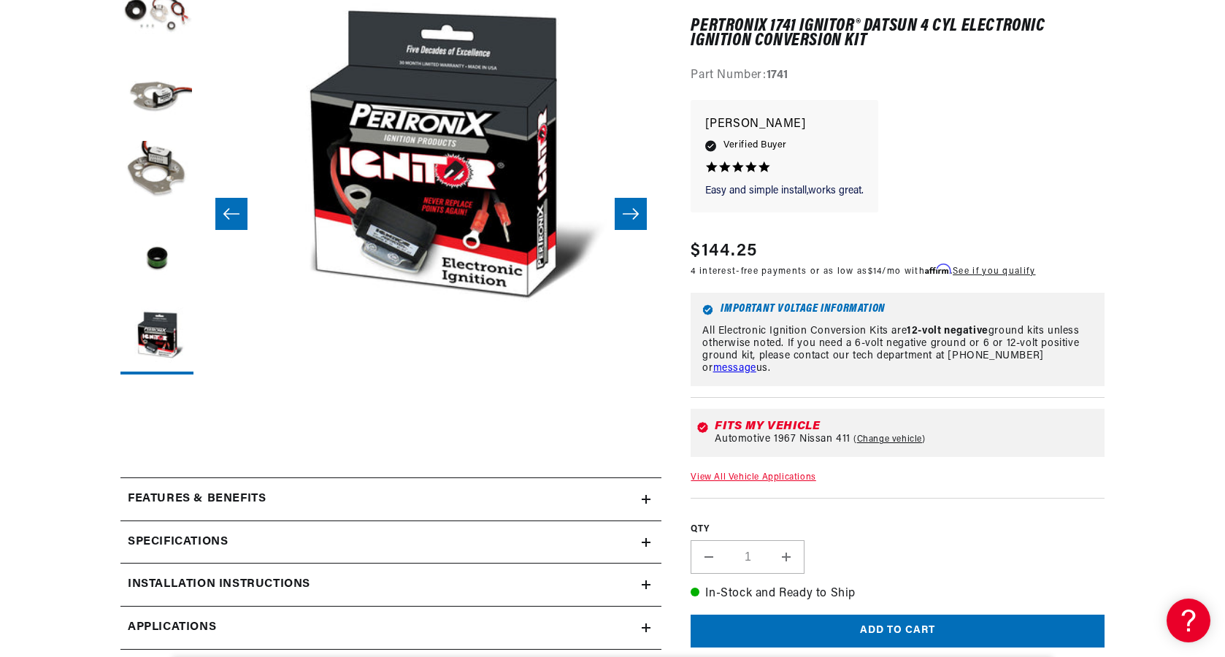
click at [938, 544] on div "QTY Decrease quantity for PerTronix 1741 Ignitor® Datsun 4 cyl Electronic Ignit…" at bounding box center [897, 536] width 414 height 76
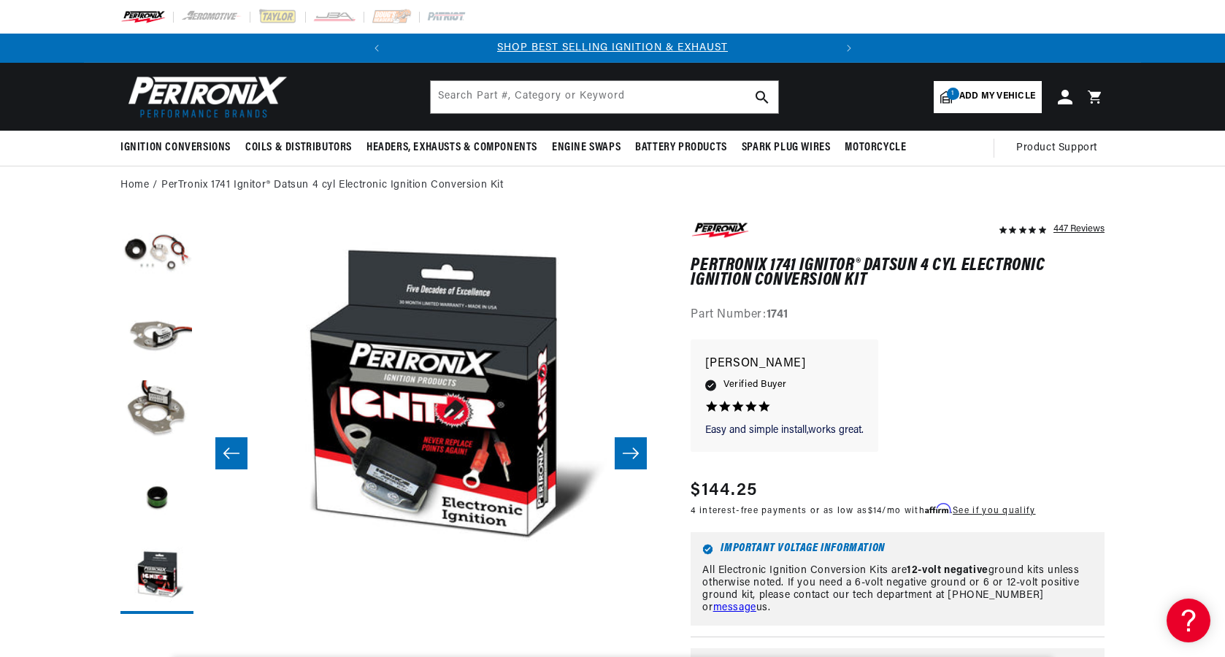
scroll to position [0, 442]
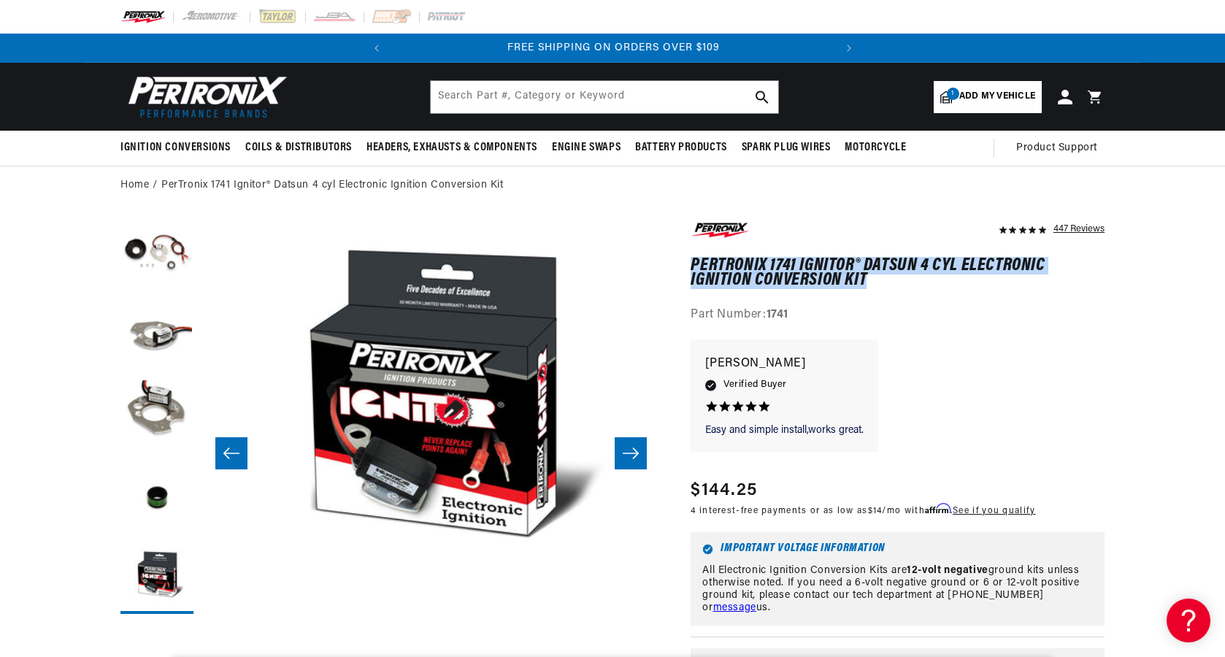
drag, startPoint x: 878, startPoint y: 276, endPoint x: 691, endPoint y: 258, distance: 187.6
click at [691, 258] on h1 "PerTronix 1741 Ignitor® Datsun 4 cyl Electronic Ignition Conversion Kit" at bounding box center [897, 273] width 414 height 30
copy h1 "PerTronix 1741 Ignitor® Datsun 4 cyl Electronic Ignition Conversion Kit"
click at [509, 99] on input "text" at bounding box center [604, 97] width 347 height 32
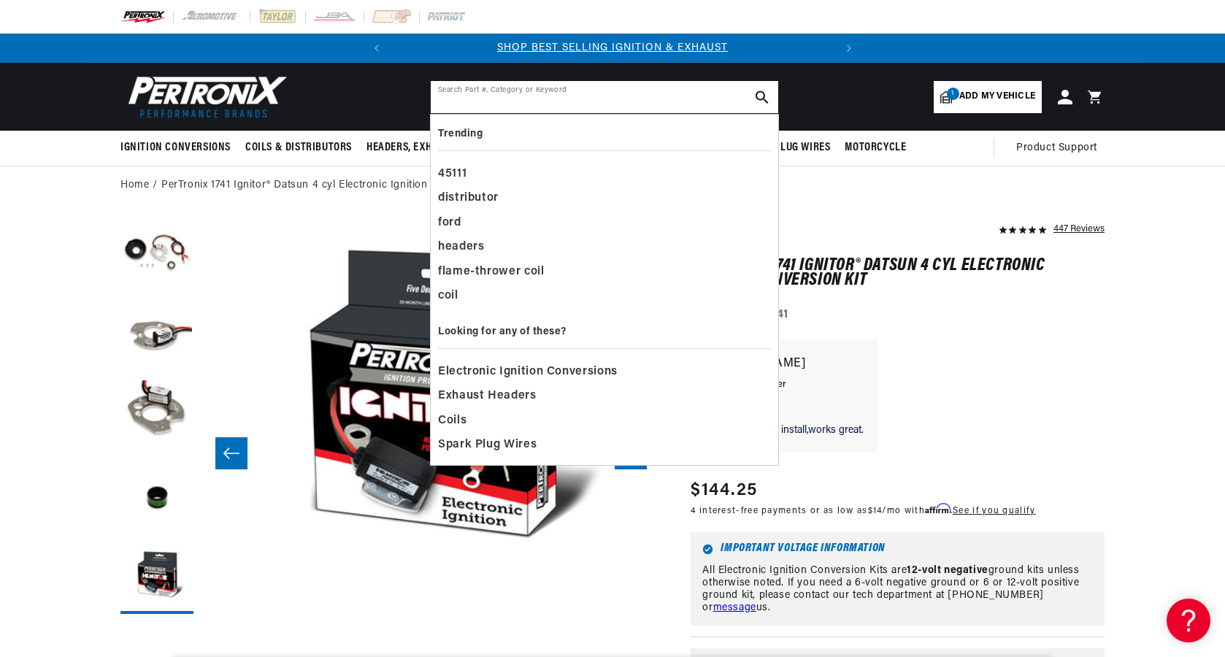
paste input "PerTronix 1741 Datsun Ignitor, 4 Cylinder"
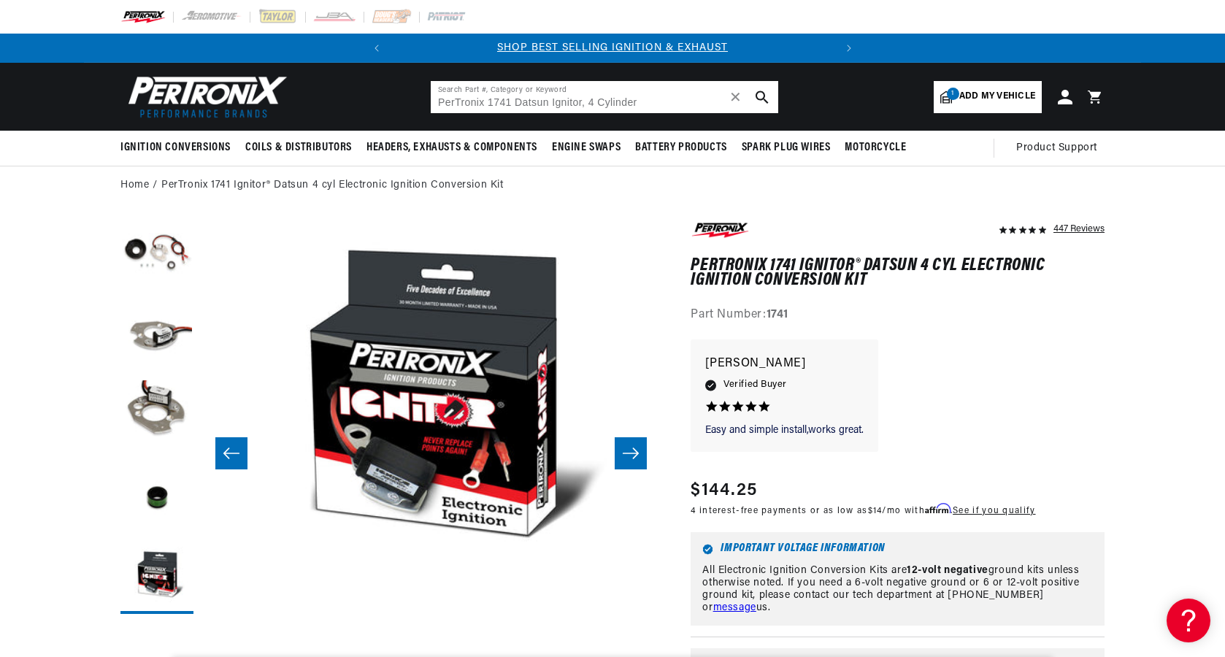
type input "PerTronix 1741 Datsun Ignitor, 4 Cylinder"
click at [509, 99] on input "PerTronix 1741 Datsun Ignitor, 4 Cylinder" at bounding box center [604, 97] width 347 height 32
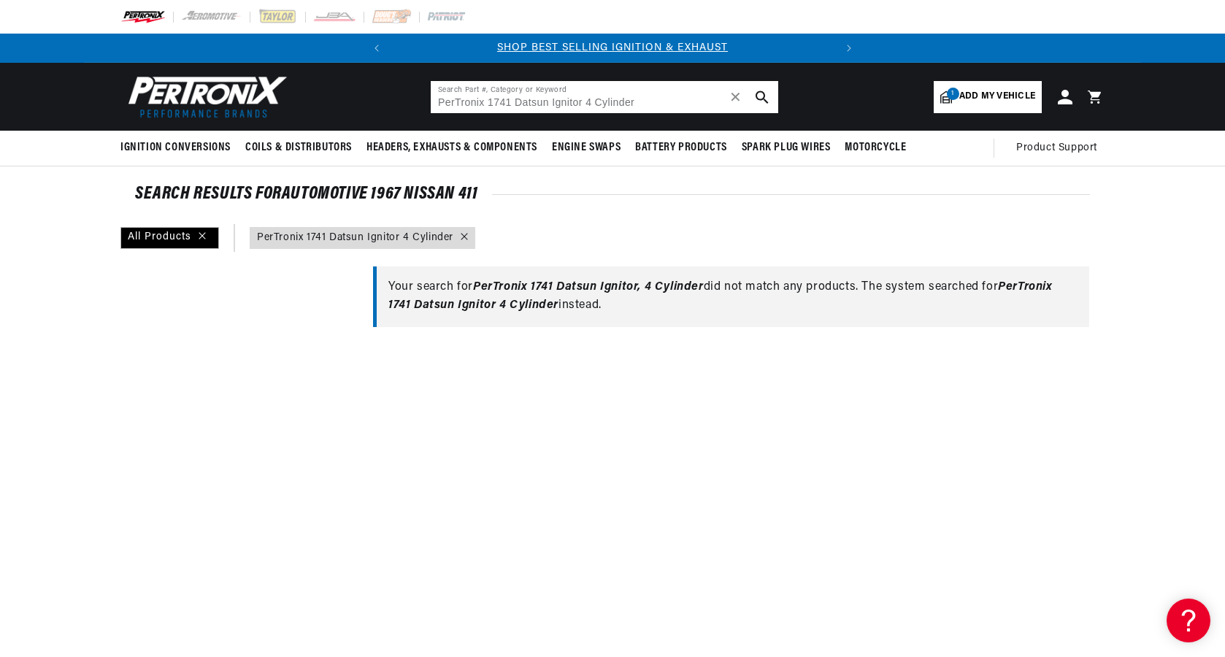
drag, startPoint x: 510, startPoint y: 101, endPoint x: 714, endPoint y: 126, distance: 205.1
click at [714, 127] on header "BETTER SEARCH RESULTS Add your vehicle's year, make, and model to find parts be…" at bounding box center [612, 97] width 1057 height 68
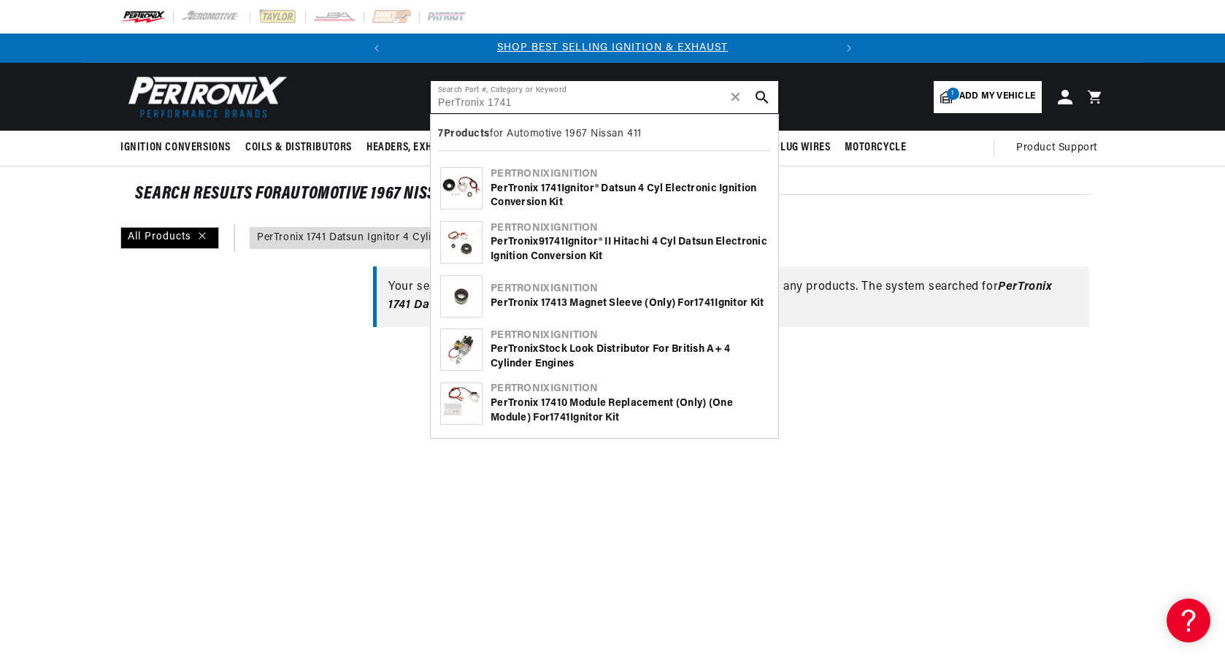
scroll to position [0, 442]
type input "PerTronix 1741"
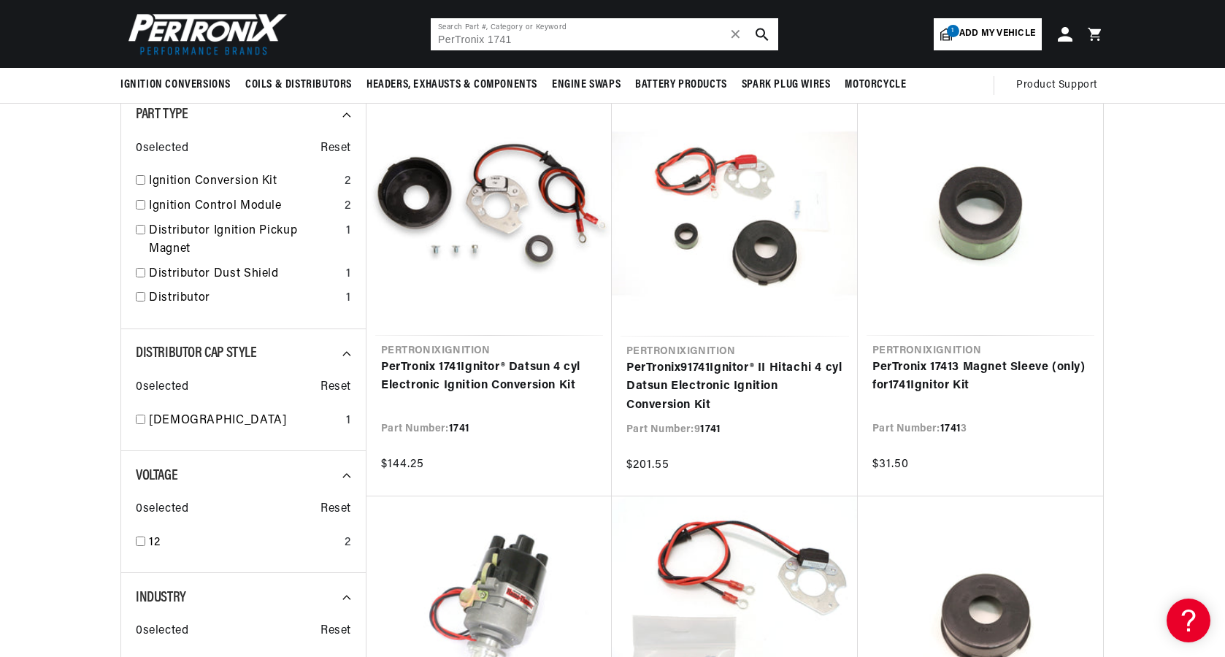
scroll to position [181, 0]
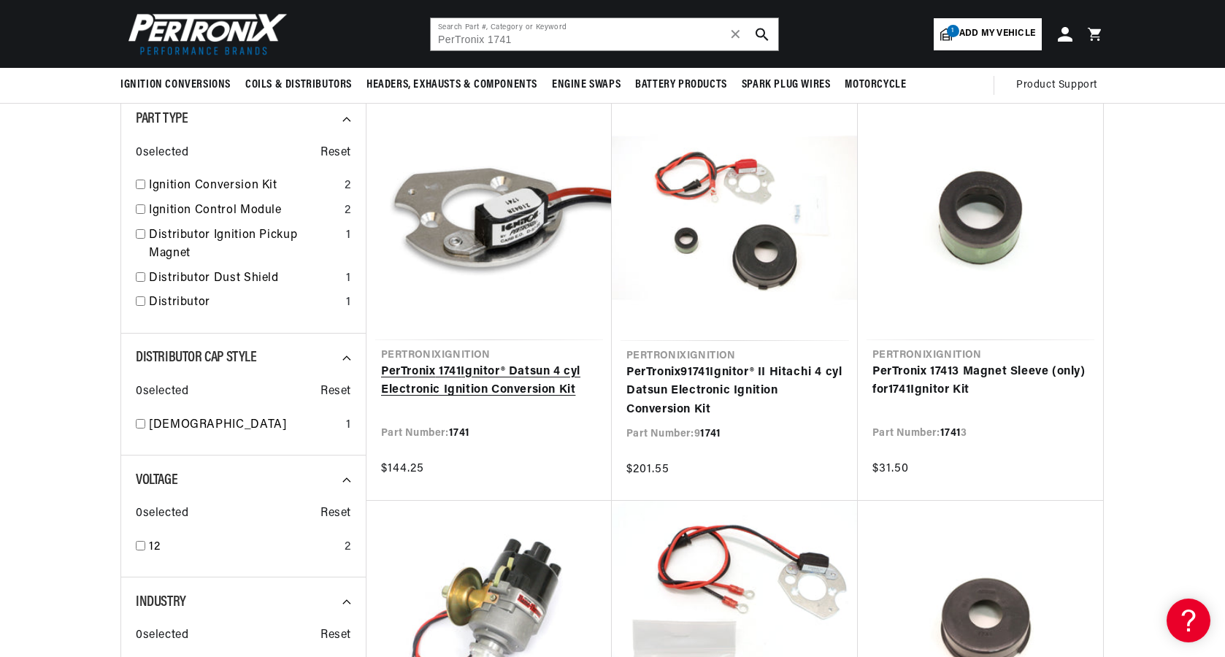
click at [486, 371] on link "PerTronix 1741 Ignitor® Datsun 4 cyl Electronic Ignition Conversion Kit" at bounding box center [489, 381] width 216 height 37
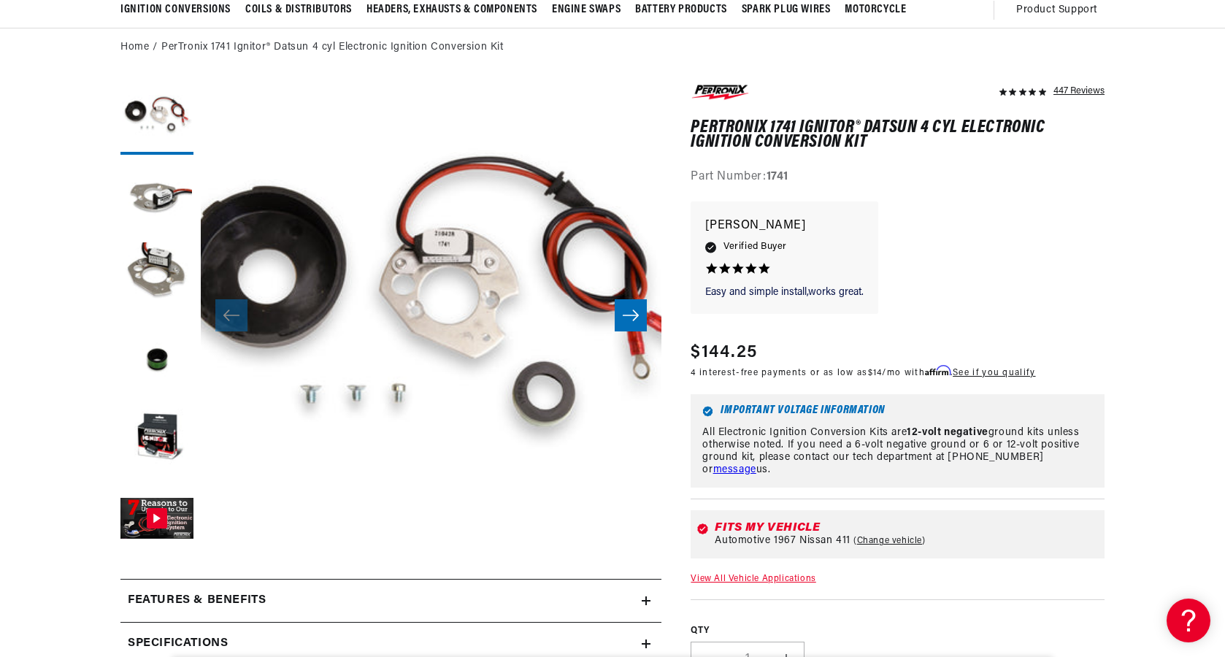
click at [633, 320] on icon "Slide right" at bounding box center [631, 315] width 16 height 11
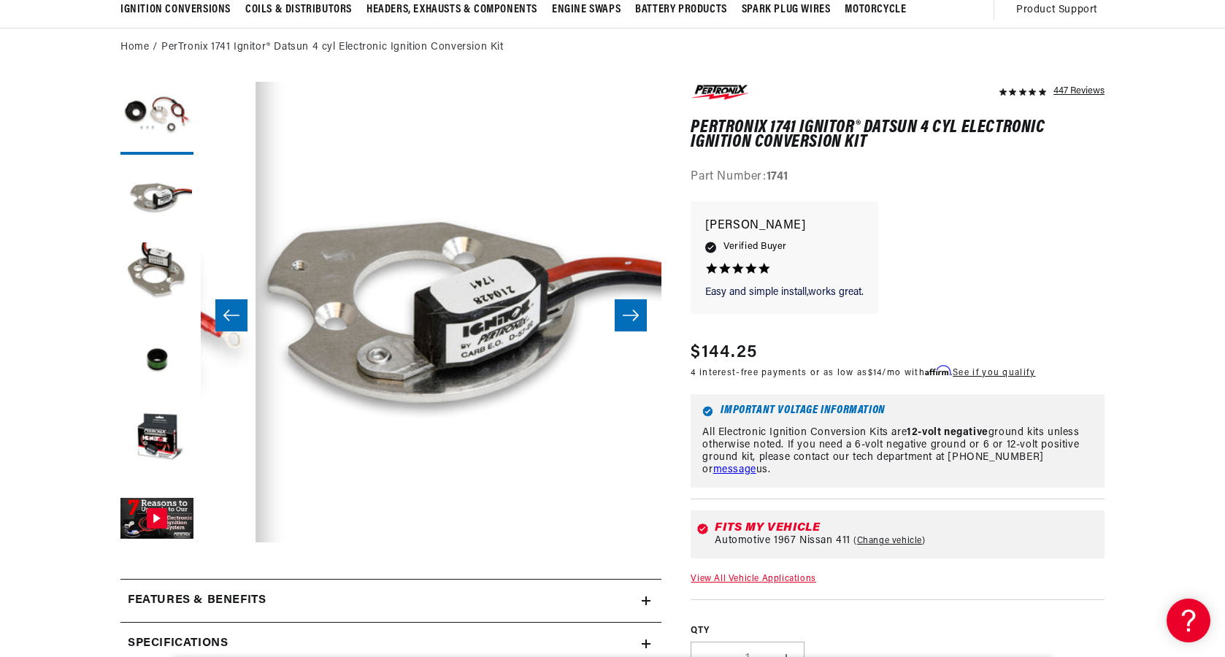
scroll to position [0, 460]
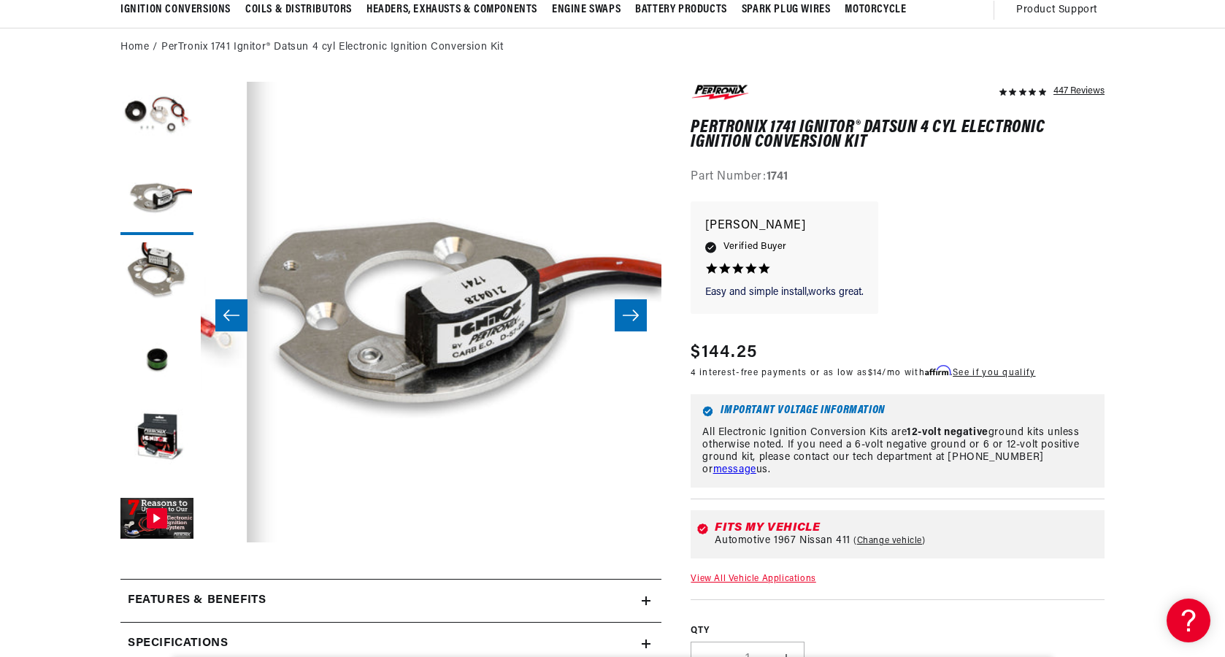
click at [633, 320] on icon "Slide right" at bounding box center [631, 315] width 18 height 15
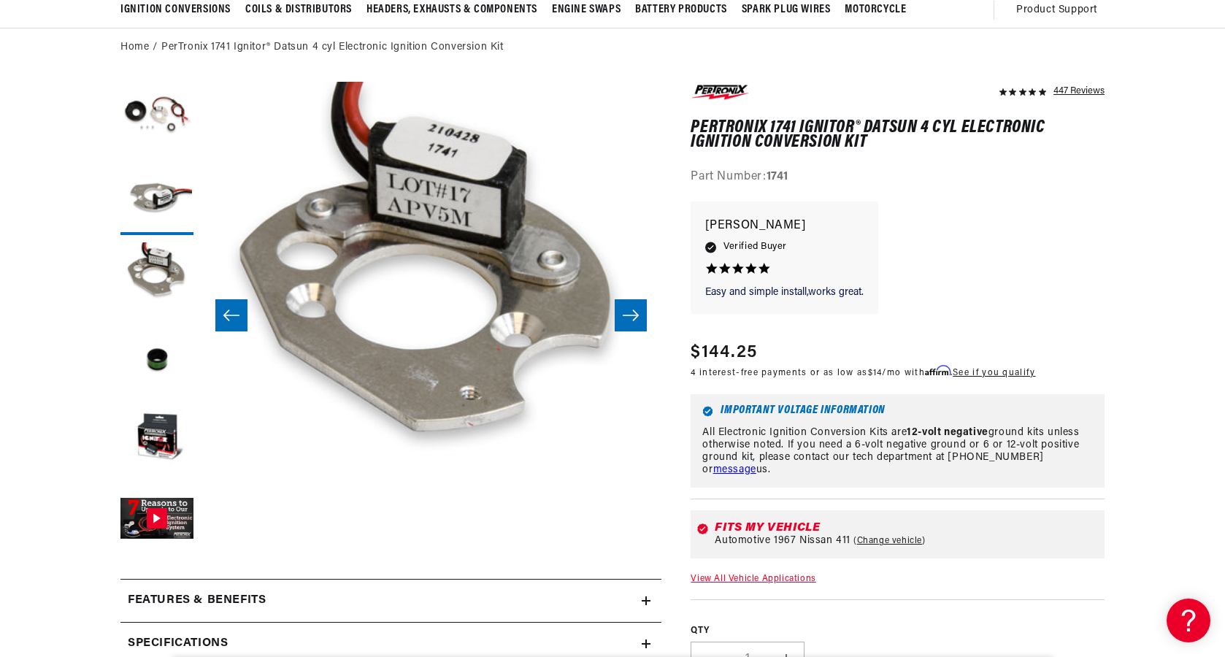
scroll to position [0, 0]
click at [633, 321] on icon "Slide right" at bounding box center [631, 315] width 18 height 15
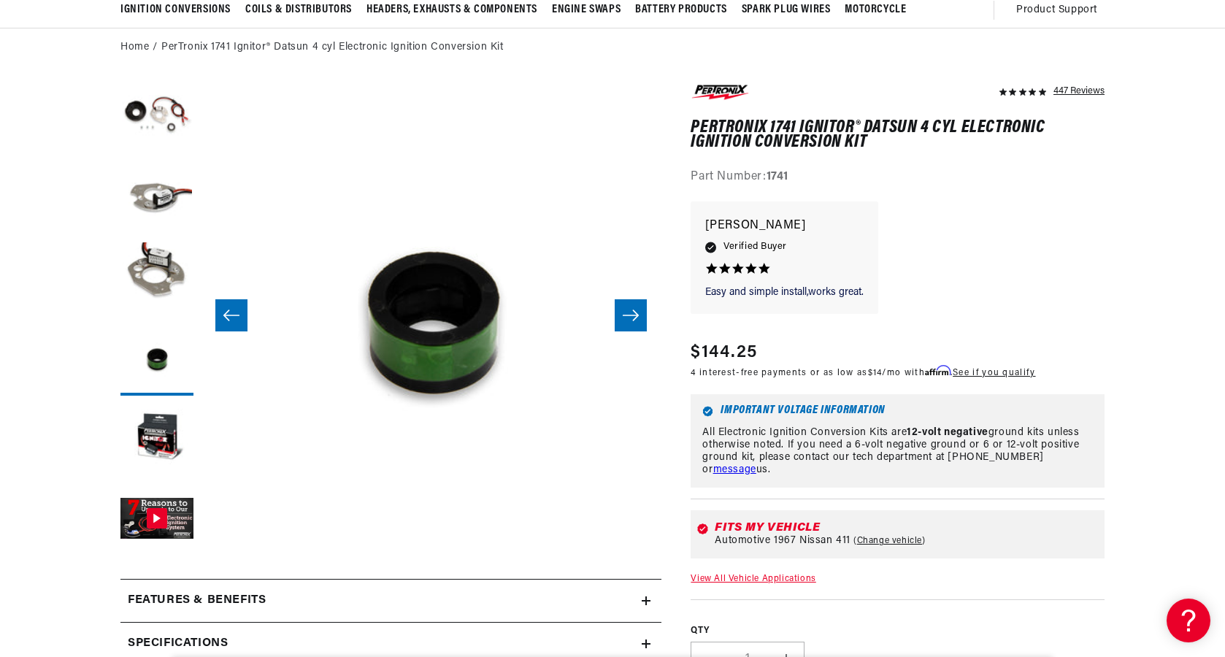
click at [633, 321] on icon "Slide right" at bounding box center [631, 315] width 18 height 15
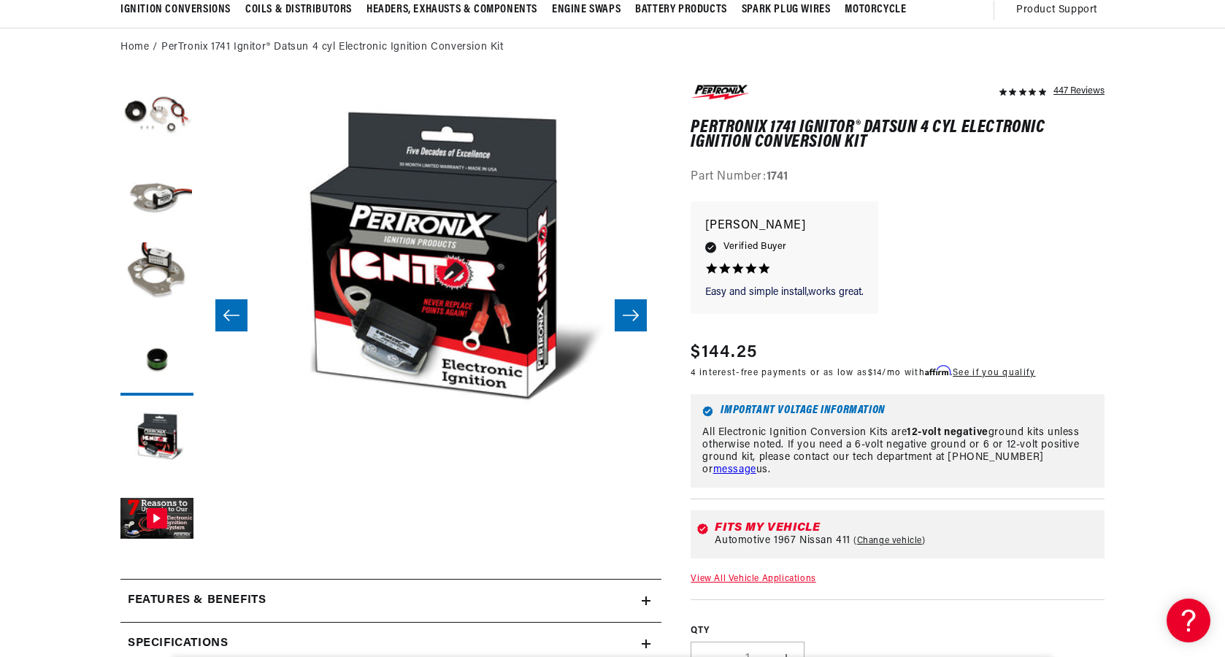
click at [633, 321] on icon "Slide right" at bounding box center [631, 315] width 18 height 15
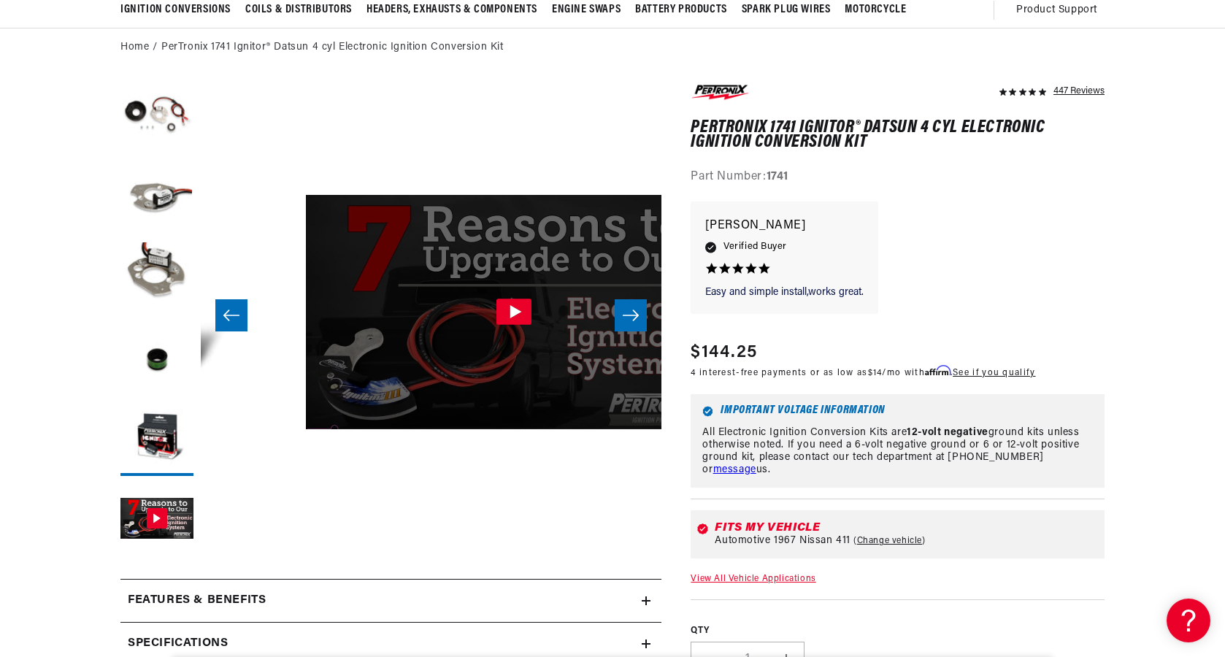
scroll to position [0, 2304]
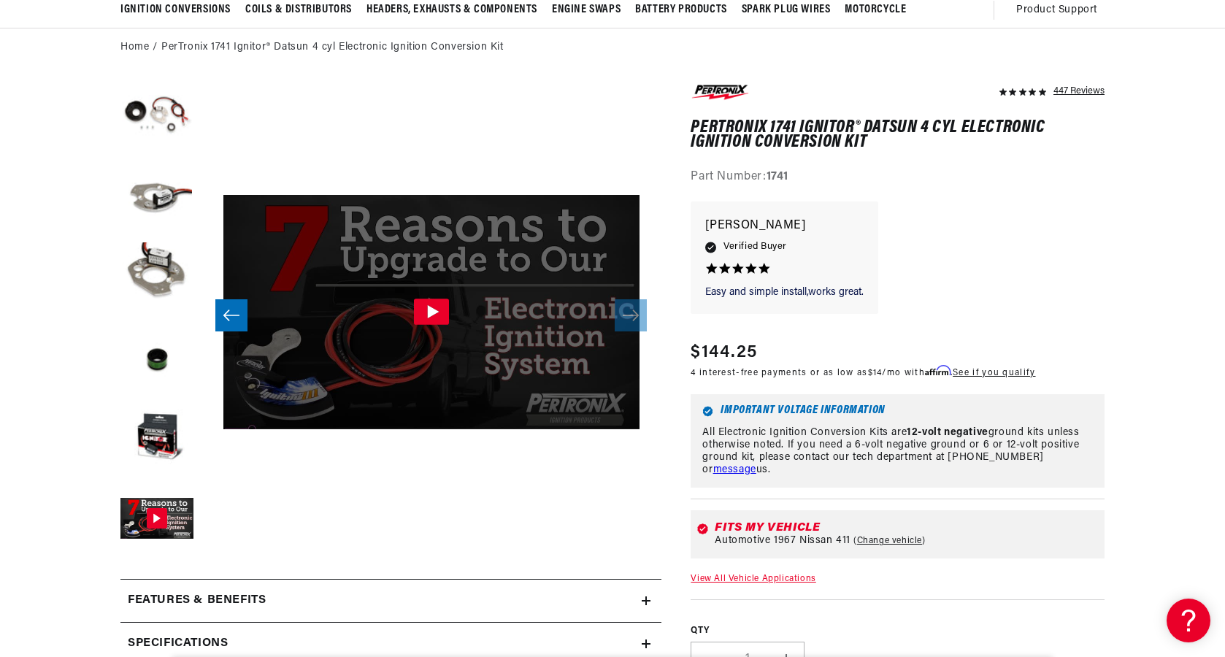
click at [643, 477] on div "Videowise - eCommerce Video Platform" at bounding box center [431, 312] width 460 height 460
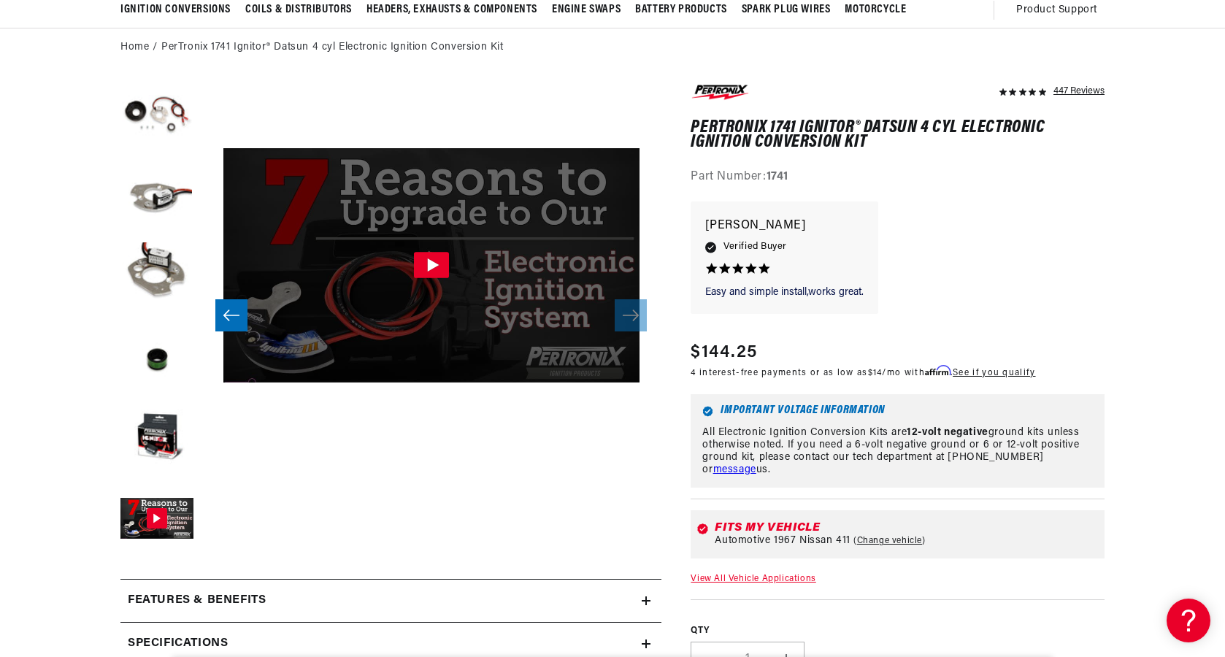
scroll to position [47, 2304]
click at [648, 598] on icon at bounding box center [645, 600] width 9 height 9
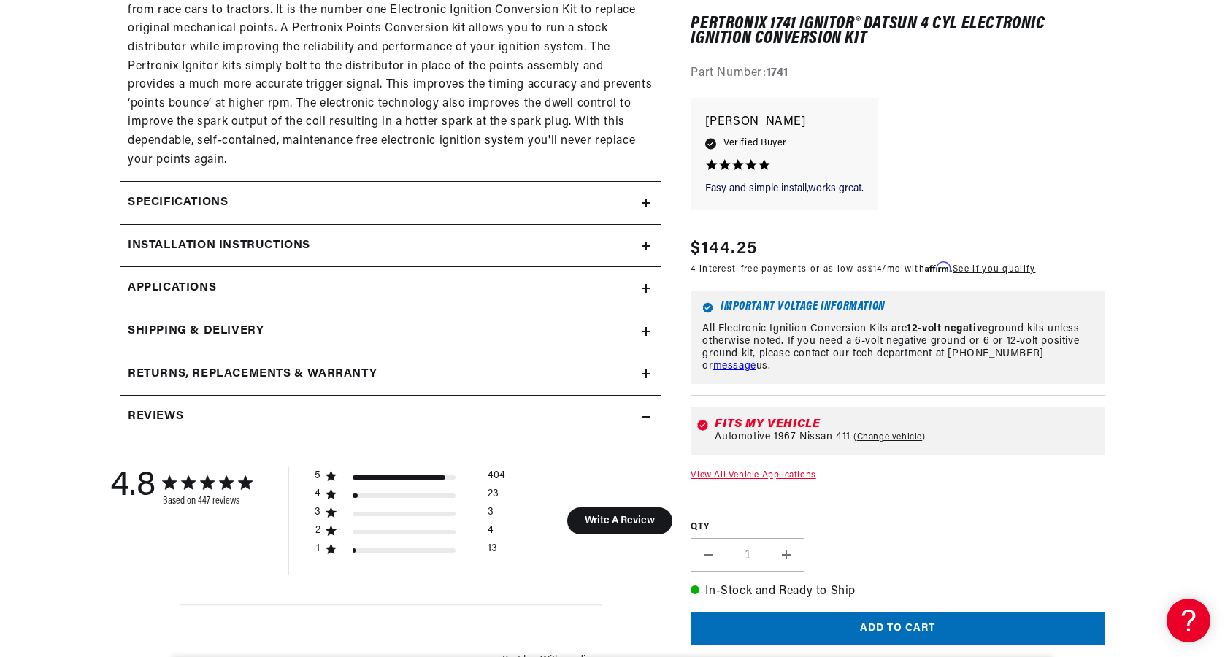
scroll to position [0, 442]
click at [473, 365] on div "Returns, Replacements & Warranty" at bounding box center [380, 374] width 521 height 19
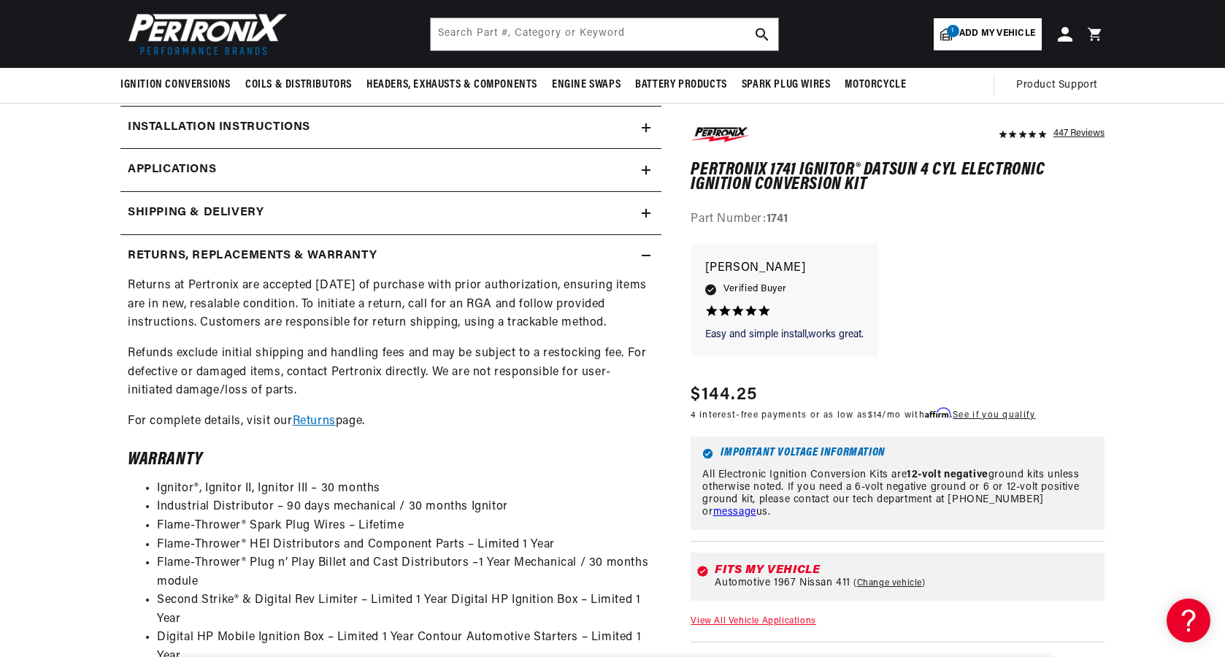
click at [560, 204] on div "Shipping & Delivery" at bounding box center [380, 213] width 521 height 19
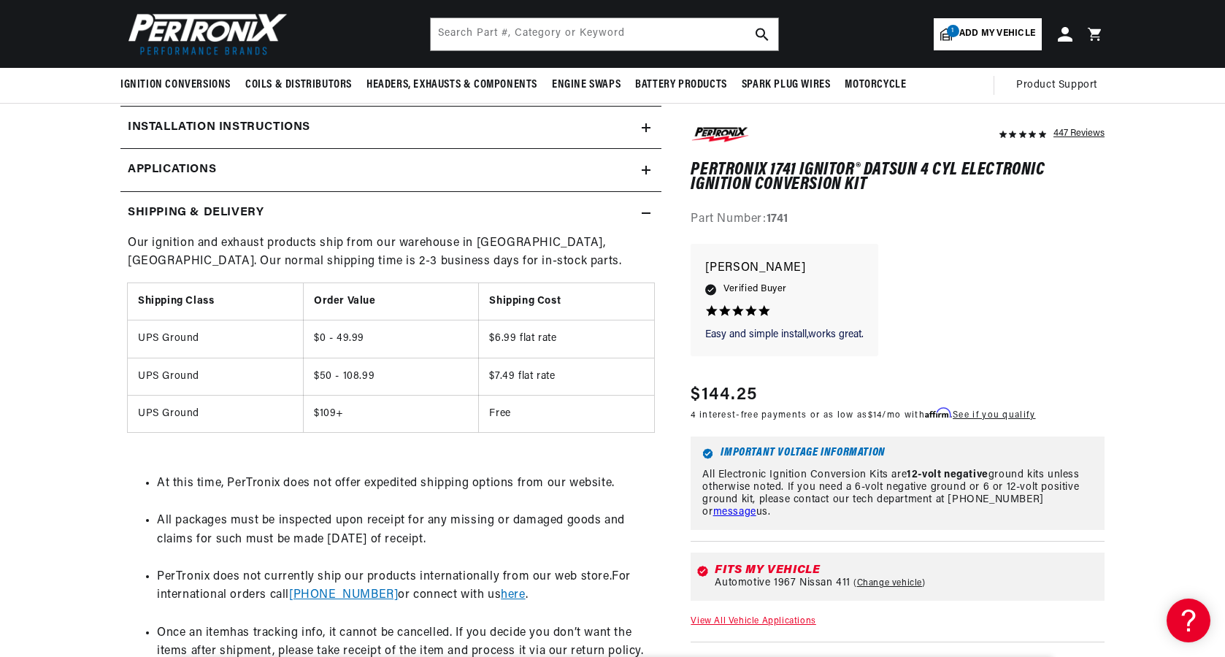
scroll to position [0, 0]
click at [544, 163] on link "Applications" at bounding box center [390, 170] width 541 height 43
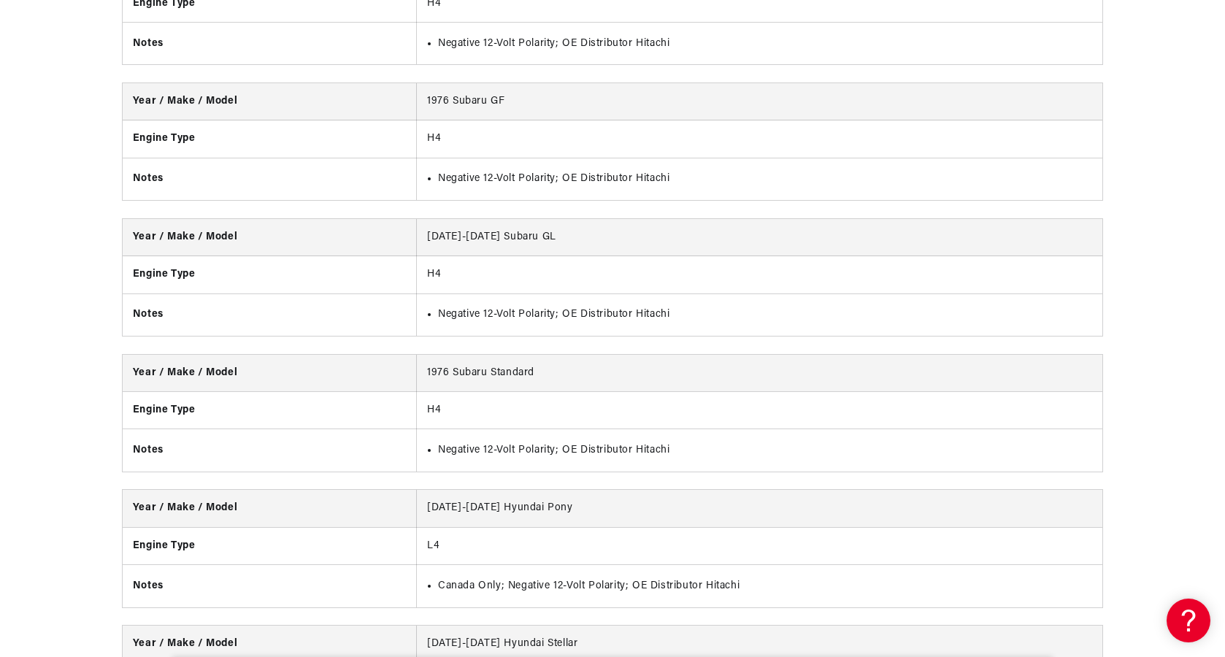
scroll to position [5144, 0]
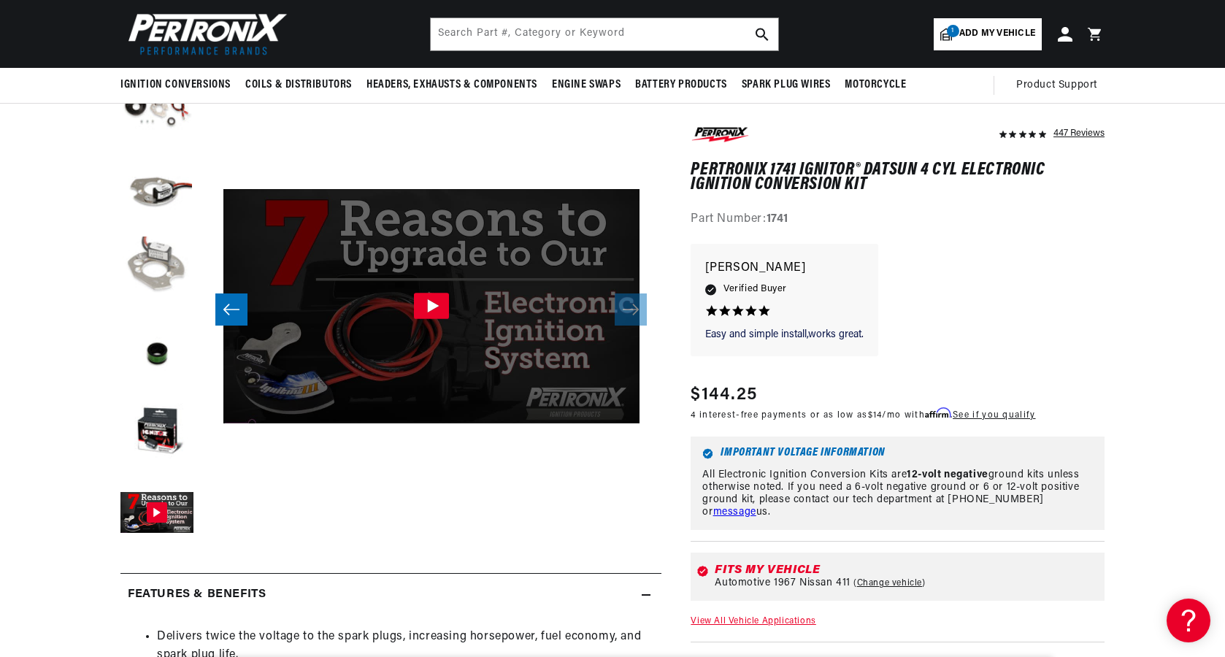
click at [148, 268] on button "Load image 3 in gallery view" at bounding box center [156, 272] width 73 height 73
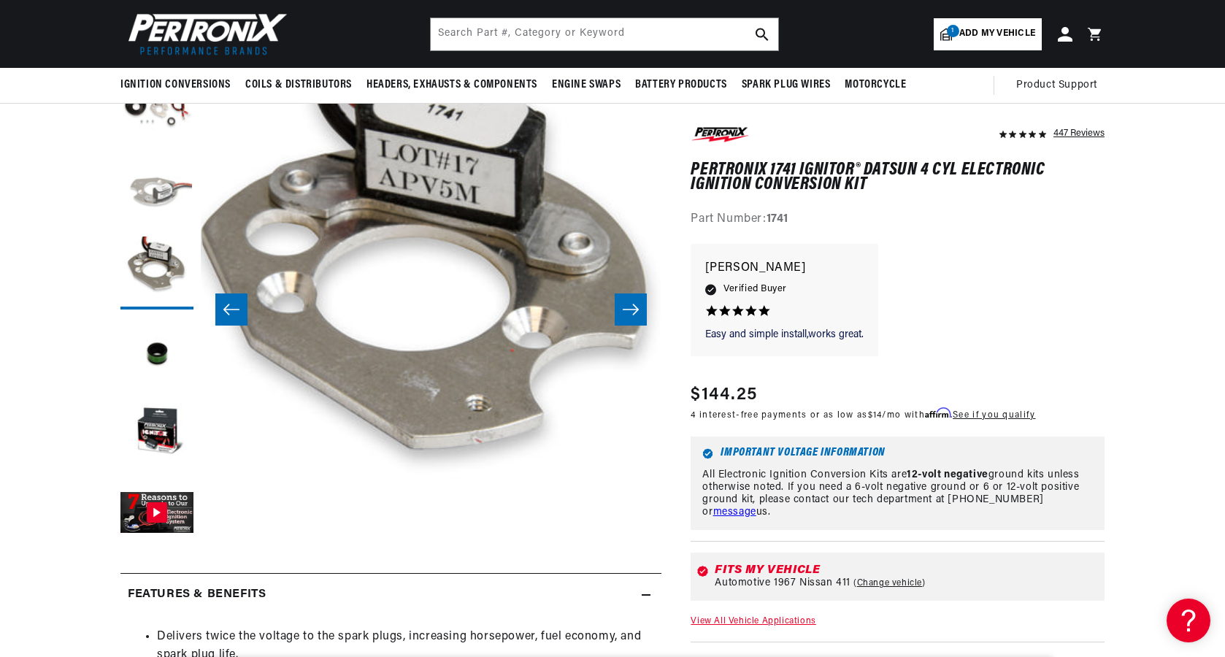
click at [161, 188] on button "Load image 2 in gallery view" at bounding box center [156, 192] width 73 height 73
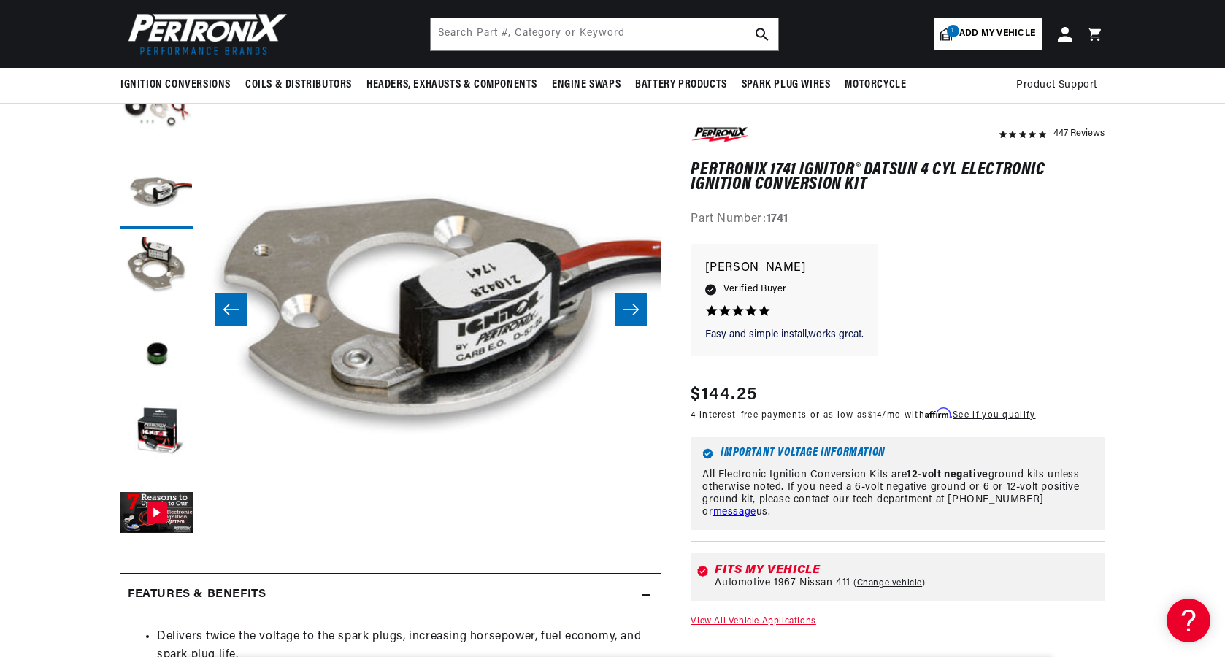
scroll to position [0, 0]
click at [1103, 350] on div "Easy and simple install,works great. Easy and simple install,works great. [PERS…" at bounding box center [897, 307] width 414 height 127
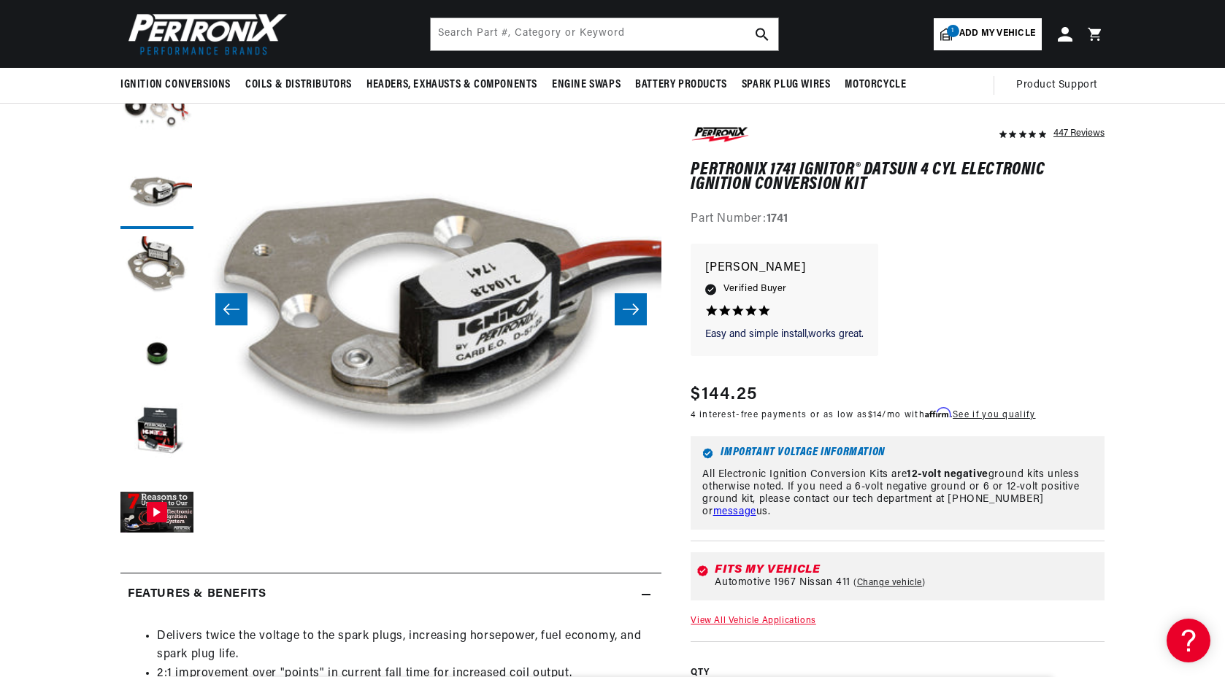
scroll to position [0, 0]
